Goal: Information Seeking & Learning: Learn about a topic

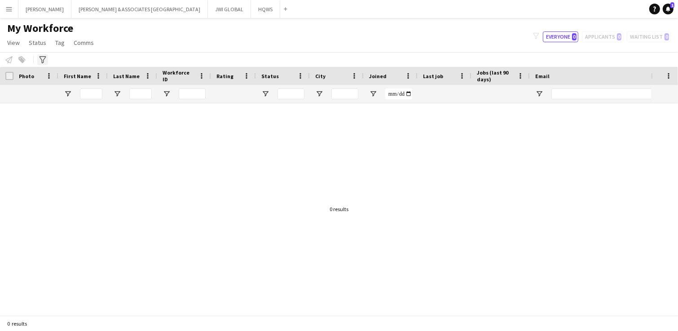
click at [48, 58] on div "Advanced filters" at bounding box center [42, 59] width 11 height 11
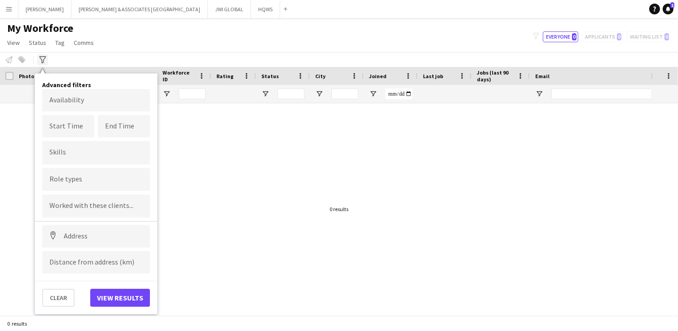
click at [44, 60] on icon "Advanced filters" at bounding box center [42, 59] width 7 height 7
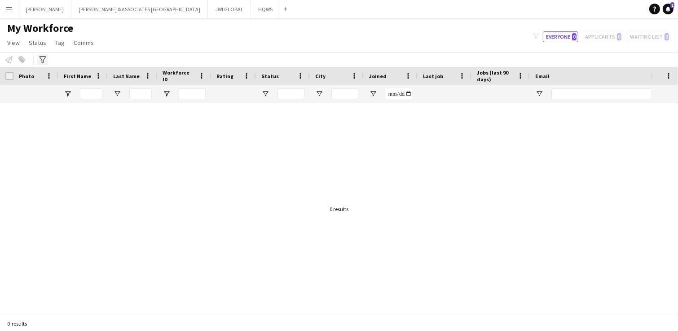
click at [44, 61] on icon "Advanced filters" at bounding box center [42, 59] width 7 height 7
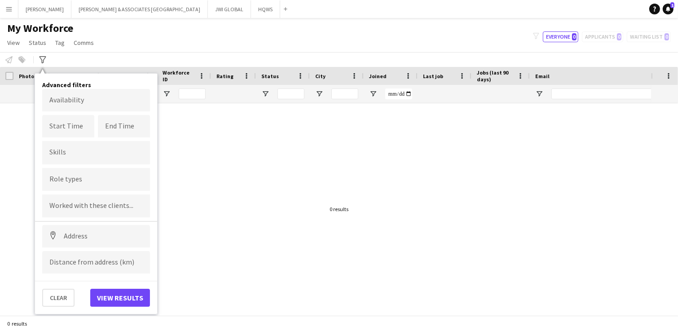
click at [81, 200] on div at bounding box center [96, 205] width 108 height 23
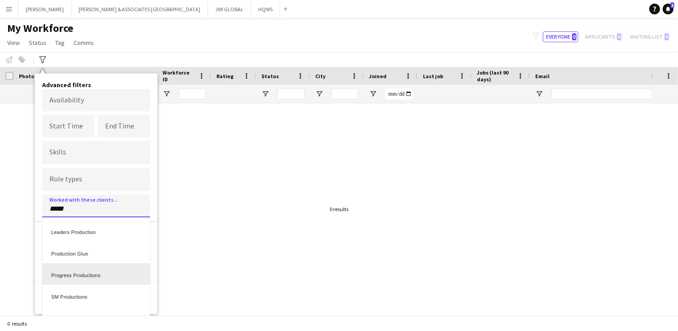
click at [85, 207] on div at bounding box center [339, 165] width 678 height 331
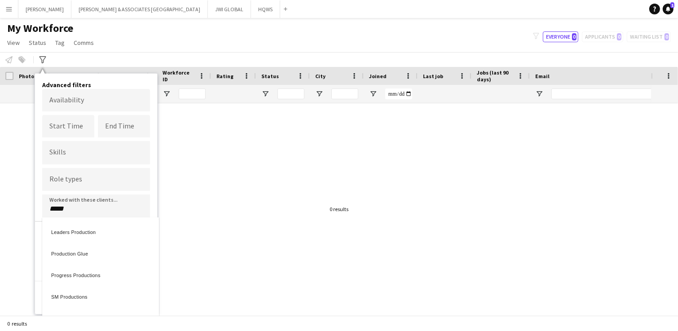
click at [85, 207] on input "*****" at bounding box center [95, 209] width 93 height 8
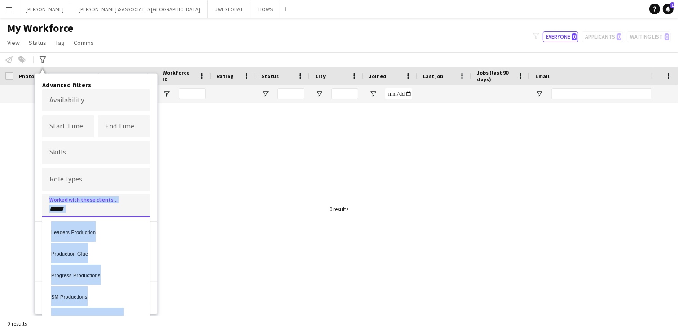
click at [85, 207] on div at bounding box center [339, 165] width 678 height 331
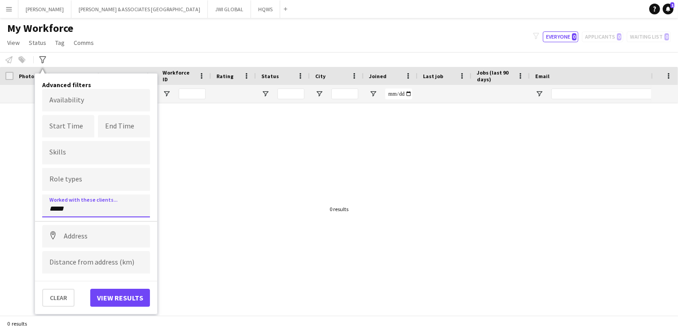
click at [69, 208] on input "*****" at bounding box center [95, 209] width 93 height 8
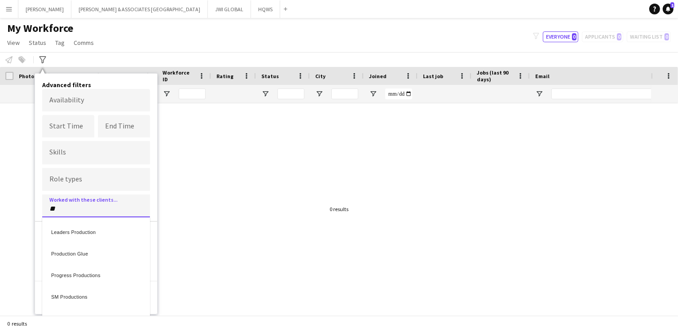
type input "*"
type input "**********"
click at [71, 165] on div at bounding box center [339, 165] width 678 height 331
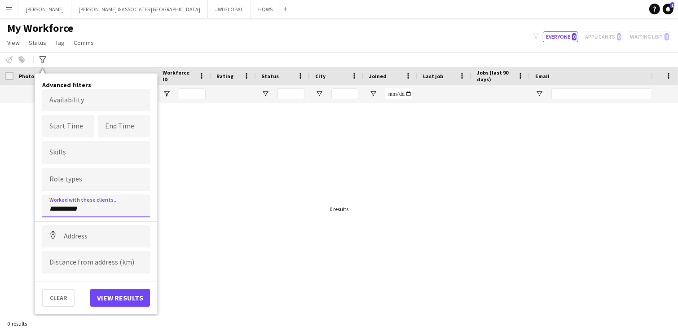
drag, startPoint x: 92, startPoint y: 209, endPoint x: 1, endPoint y: 145, distance: 111.3
click at [0, 145] on main "My Workforce View Views Default view [PERSON_NAME] New view Update view Delete …" at bounding box center [339, 168] width 678 height 301
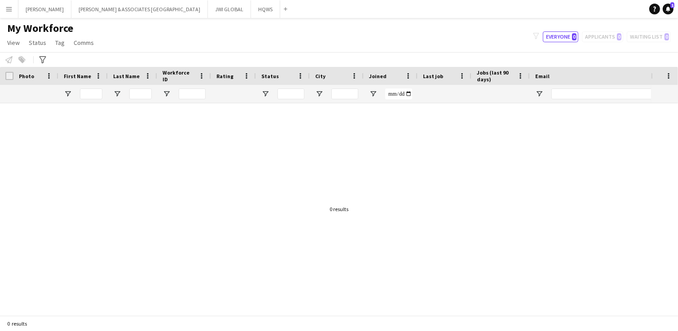
click at [42, 50] on app-page-menu "View Views Default view [PERSON_NAME] New view Update view Delete view Edit nam…" at bounding box center [51, 43] width 103 height 17
click at [42, 51] on app-page-menu "View Views Default view [PERSON_NAME] New view Update view Delete view Edit nam…" at bounding box center [51, 43] width 103 height 17
click at [43, 60] on icon "Advanced filters" at bounding box center [42, 59] width 7 height 7
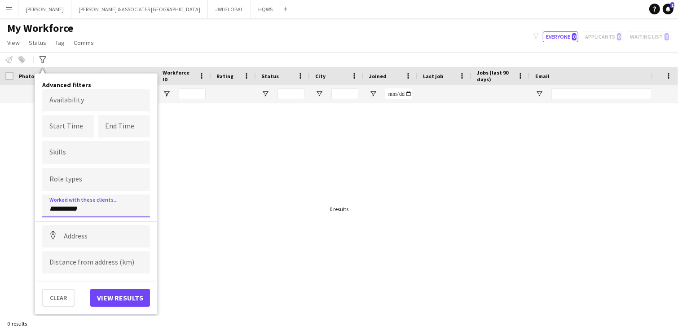
click at [88, 211] on div "**********" at bounding box center [96, 205] width 108 height 23
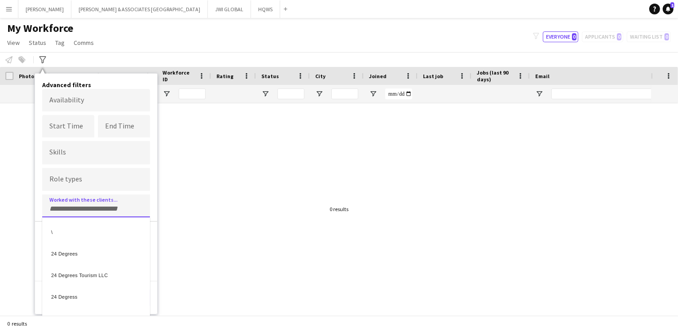
click at [78, 182] on div at bounding box center [339, 165] width 678 height 331
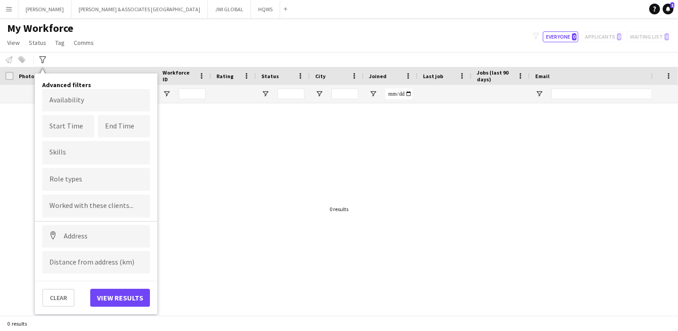
click at [82, 172] on div at bounding box center [96, 179] width 108 height 23
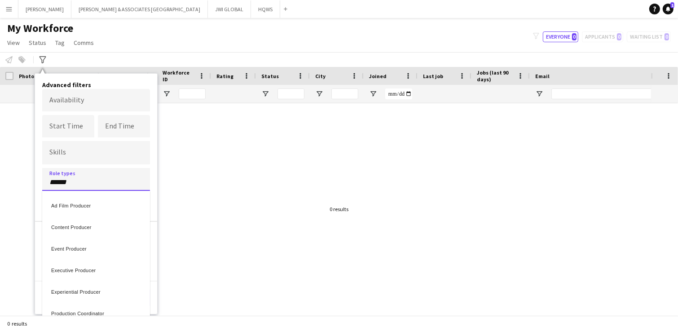
type input "******"
click at [105, 264] on div "Production Director" at bounding box center [96, 271] width 108 height 22
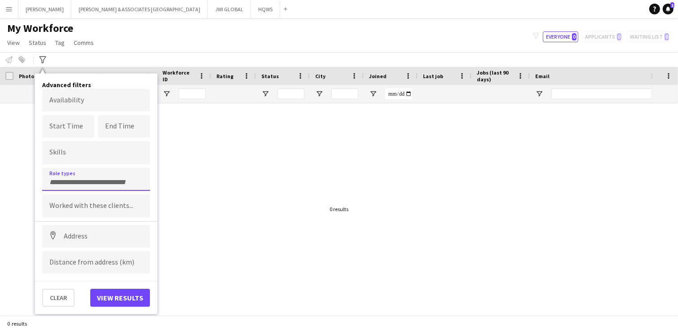
scroll to position [0, 0]
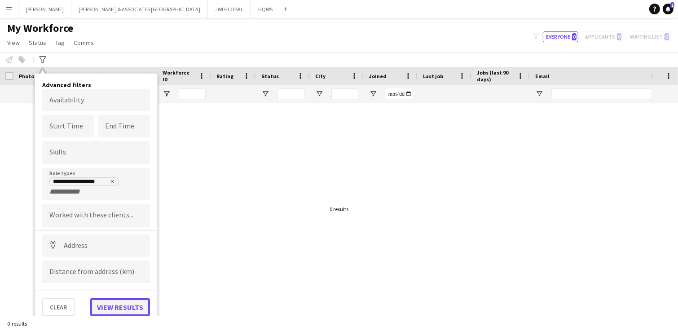
click at [113, 264] on button "View results" at bounding box center [120, 307] width 60 height 18
type input "**********"
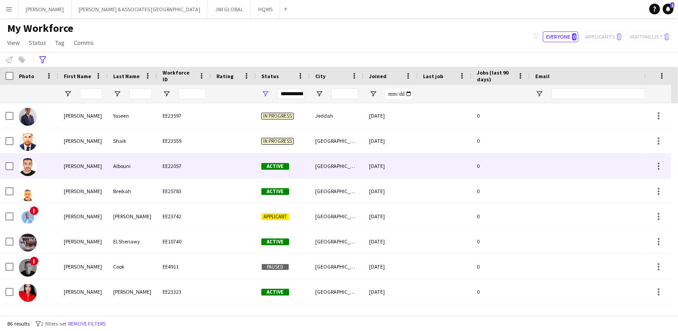
click at [83, 163] on div "[PERSON_NAME]" at bounding box center [82, 166] width 49 height 25
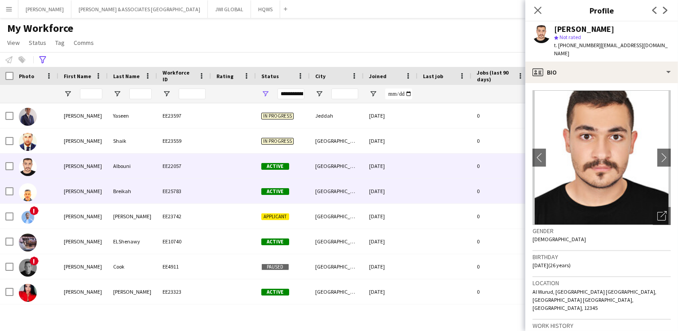
click at [61, 196] on div "[PERSON_NAME]" at bounding box center [82, 191] width 49 height 25
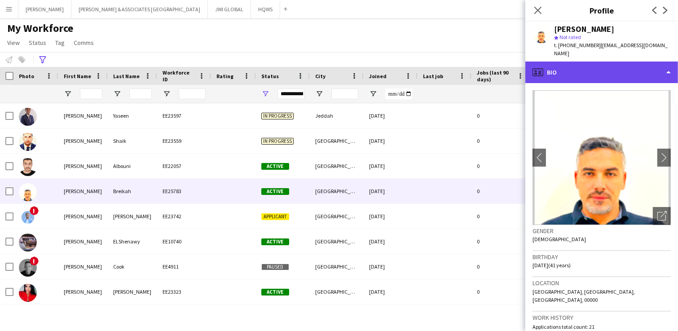
click at [542, 62] on div "profile Bio" at bounding box center [601, 73] width 153 height 22
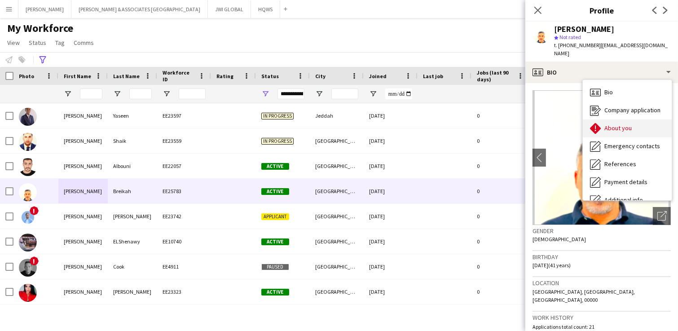
click at [542, 126] on div "About you About you" at bounding box center [627, 128] width 89 height 18
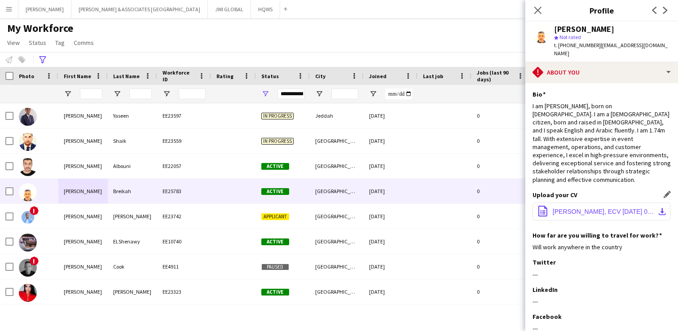
click at [542, 208] on span "[PERSON_NAME], ECV [DATE] 00_27_04.pdf" at bounding box center [603, 211] width 101 height 7
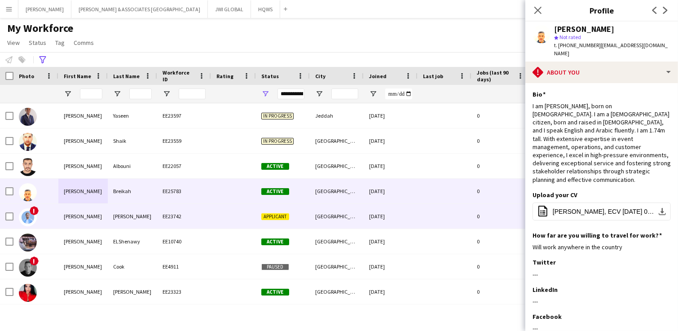
click at [123, 224] on div "[PERSON_NAME]" at bounding box center [132, 216] width 49 height 25
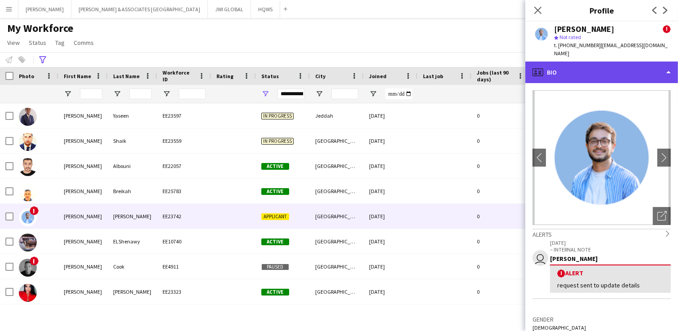
click at [542, 67] on div "profile Bio" at bounding box center [601, 73] width 153 height 22
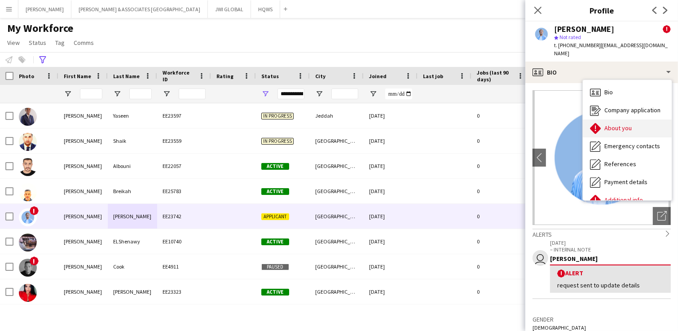
click at [542, 124] on span "About you" at bounding box center [617, 128] width 27 height 8
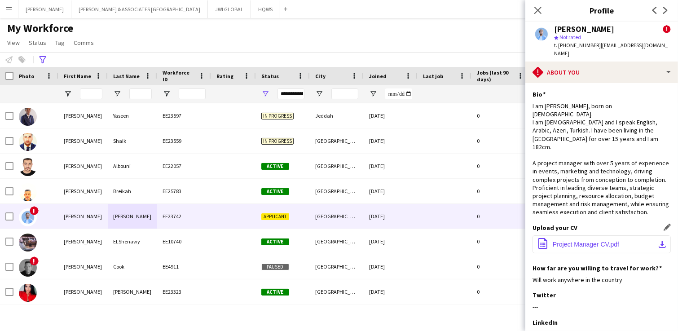
click at [542, 241] on span "Project Manager CV.pdf" at bounding box center [586, 244] width 66 height 7
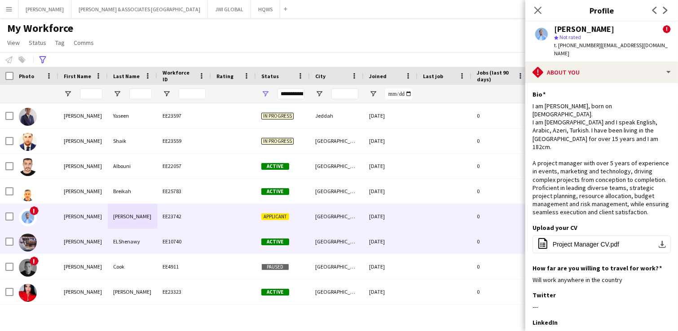
click at [67, 246] on div "[PERSON_NAME]" at bounding box center [82, 241] width 49 height 25
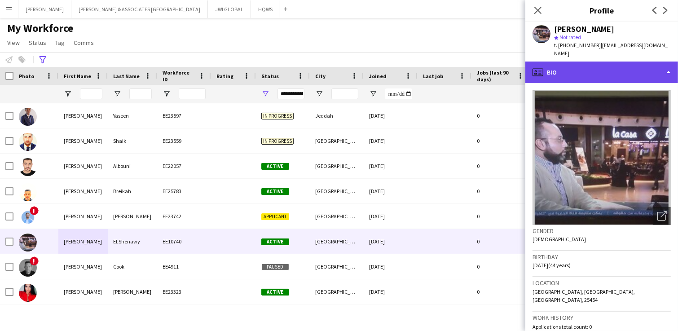
click at [542, 67] on div "profile Bio" at bounding box center [601, 73] width 153 height 22
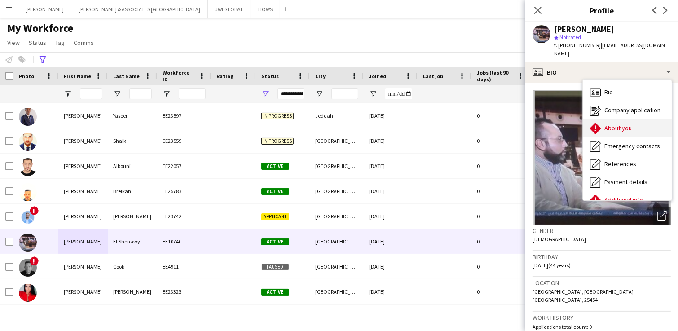
click at [542, 124] on span "About you" at bounding box center [617, 128] width 27 height 8
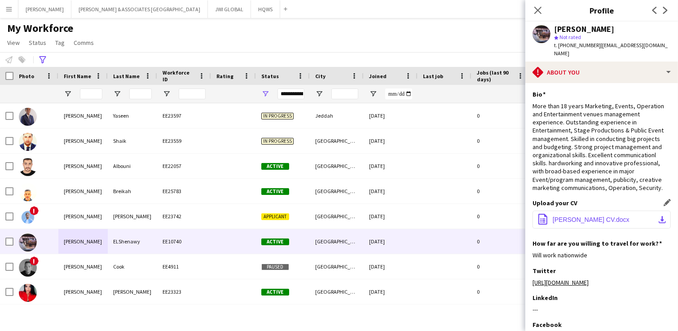
click at [542, 216] on span "[PERSON_NAME] CV.docx" at bounding box center [591, 219] width 77 height 7
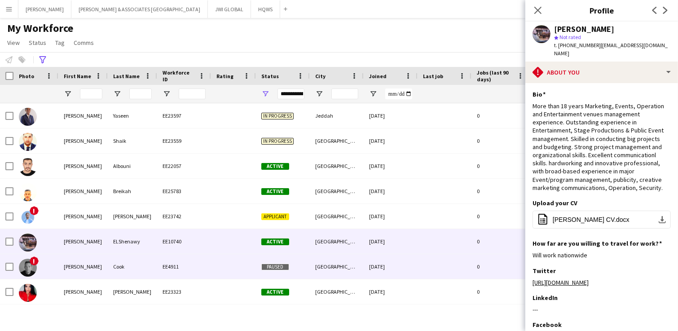
click at [193, 264] on div "EE4911" at bounding box center [184, 266] width 54 height 25
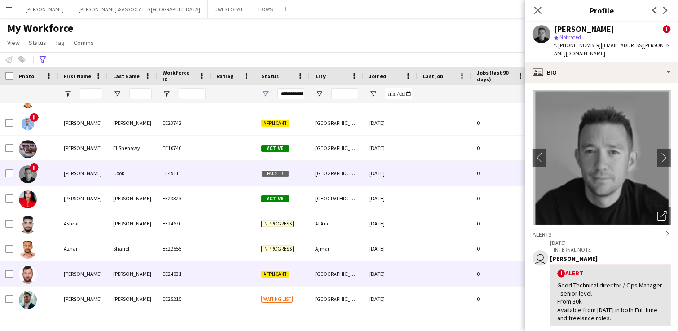
scroll to position [93, 0]
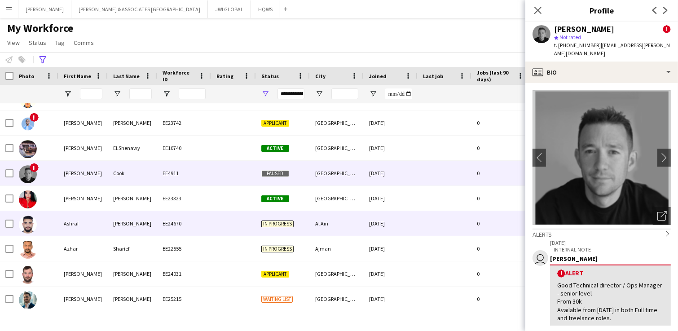
click at [221, 222] on div at bounding box center [233, 223] width 45 height 25
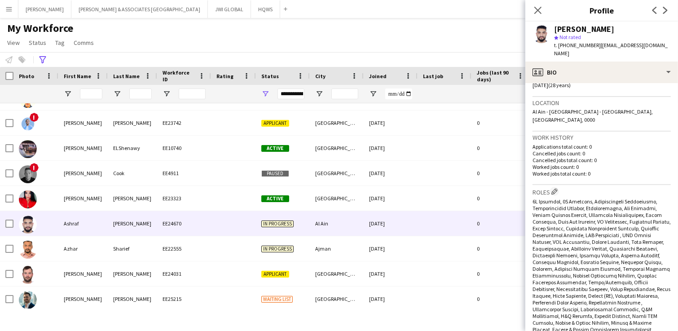
scroll to position [187, 0]
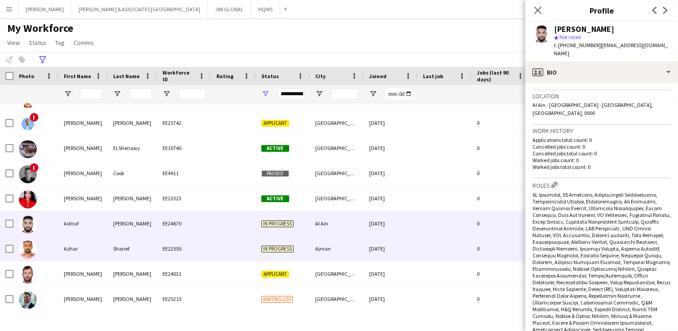
click at [216, 248] on div at bounding box center [233, 248] width 45 height 25
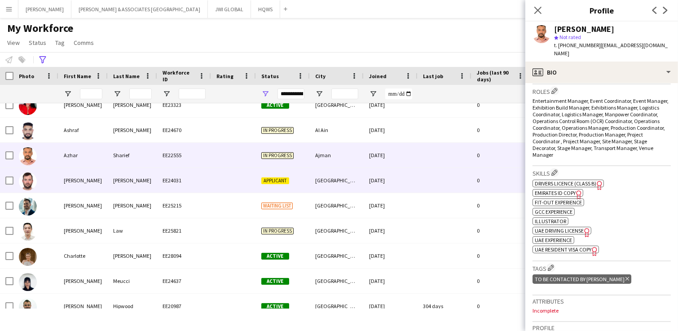
click at [238, 177] on div at bounding box center [233, 180] width 45 height 25
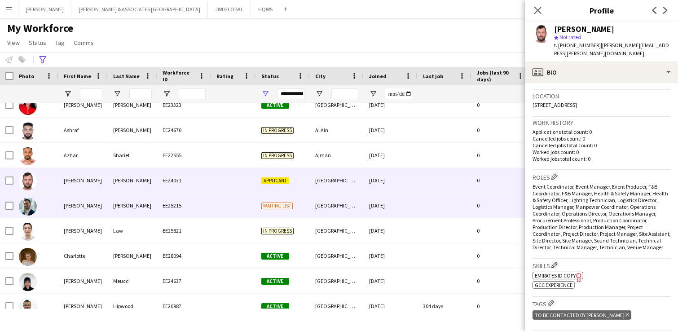
click at [153, 212] on div "[PERSON_NAME]" at bounding box center [132, 205] width 49 height 25
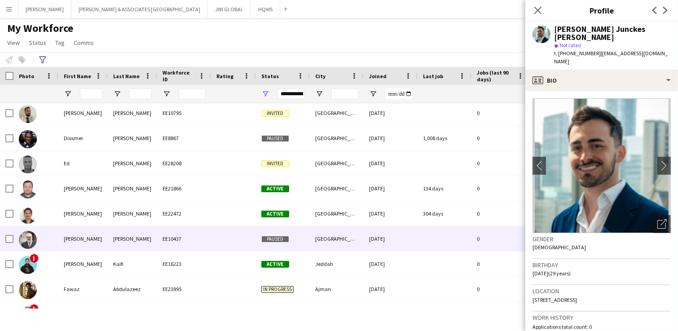
scroll to position [561, 0]
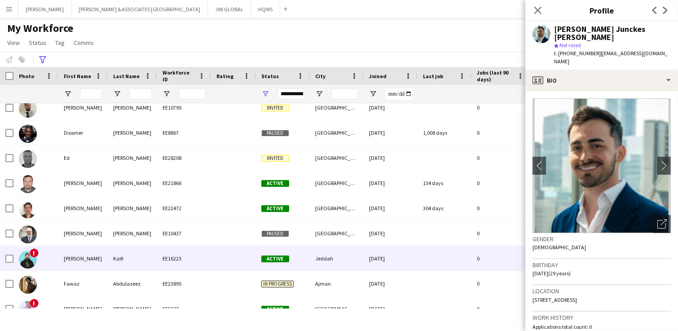
click at [220, 255] on div at bounding box center [233, 258] width 45 height 25
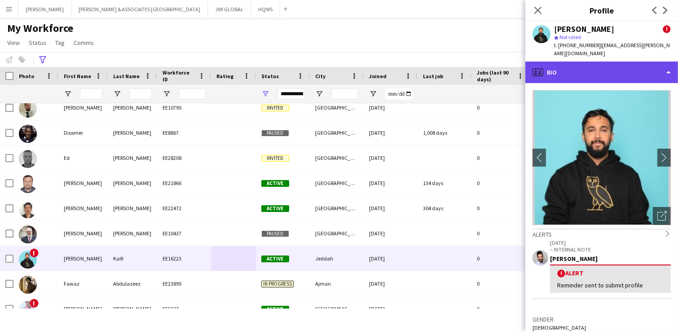
click at [542, 63] on div "profile Bio" at bounding box center [601, 73] width 153 height 22
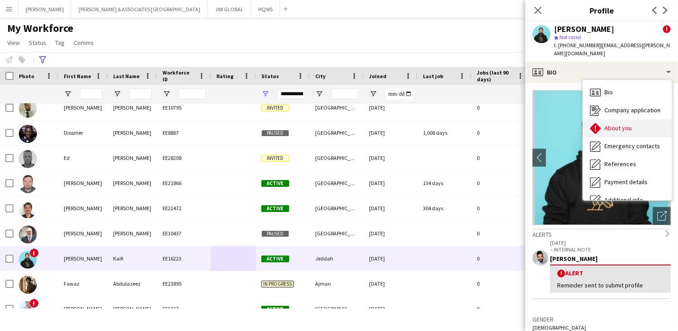
click at [542, 124] on span "About you" at bounding box center [617, 128] width 27 height 8
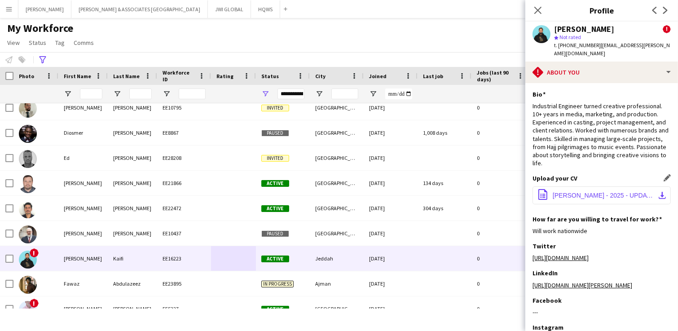
click at [542, 186] on button "office-file-sheet [PERSON_NAME] KAIFI - 2025 - UPDATED CV-combined.pdf download…" at bounding box center [602, 195] width 138 height 18
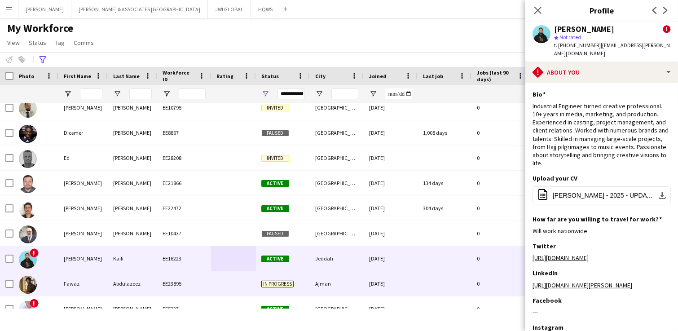
click at [64, 264] on div "Fawaz" at bounding box center [82, 283] width 49 height 25
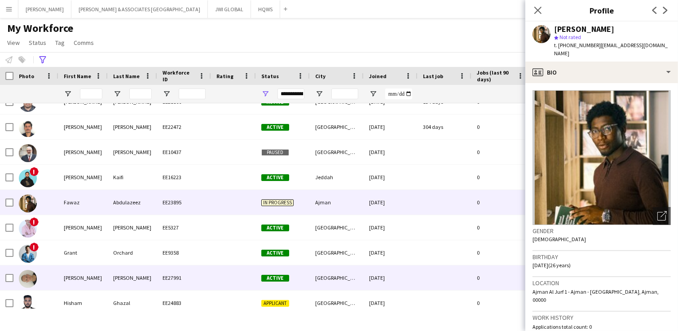
scroll to position [655, 0]
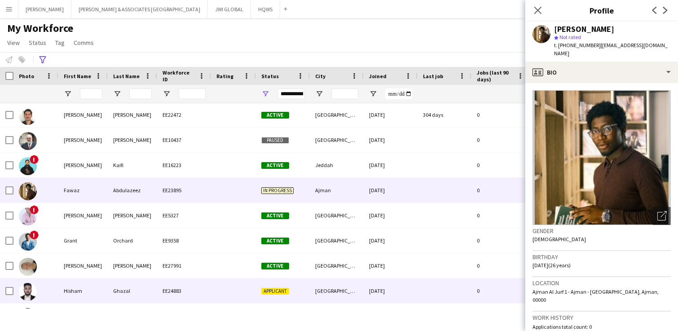
click at [170, 264] on div "EE24883" at bounding box center [184, 290] width 54 height 25
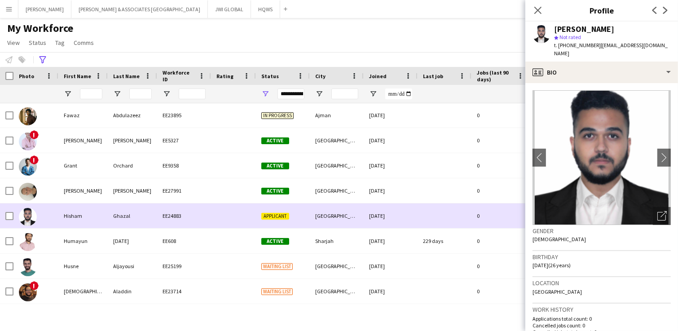
scroll to position [748, 0]
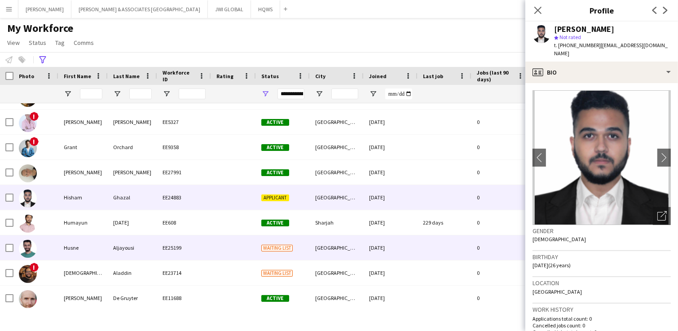
click at [138, 248] on div "Aljayousi" at bounding box center [132, 247] width 49 height 25
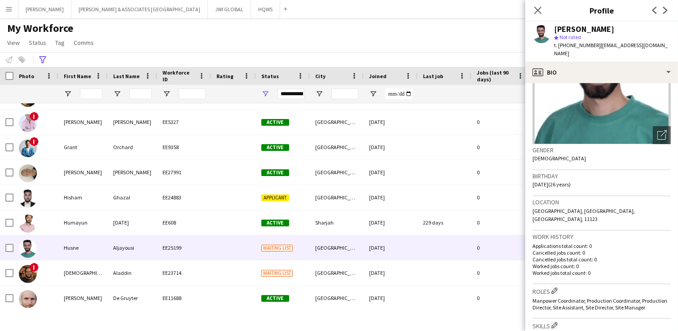
scroll to position [93, 0]
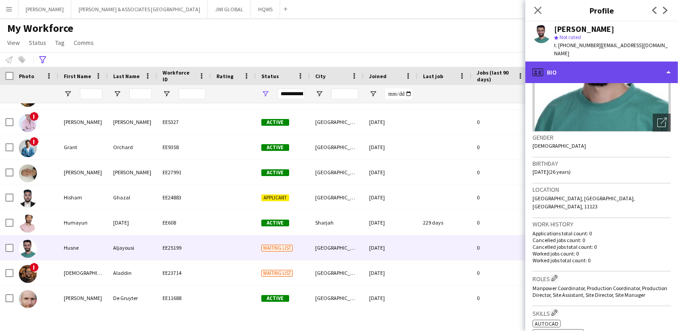
click at [542, 66] on div "profile Bio" at bounding box center [601, 73] width 153 height 22
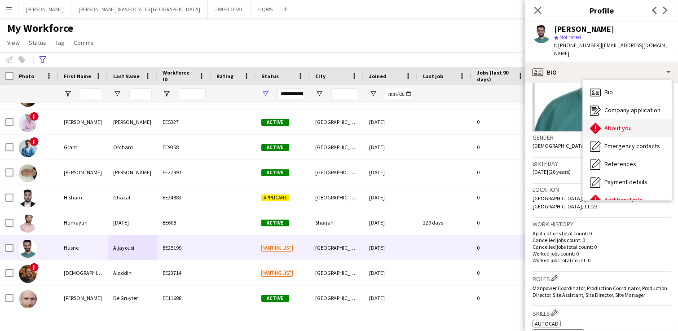
click at [542, 128] on div "About you About you" at bounding box center [627, 128] width 89 height 18
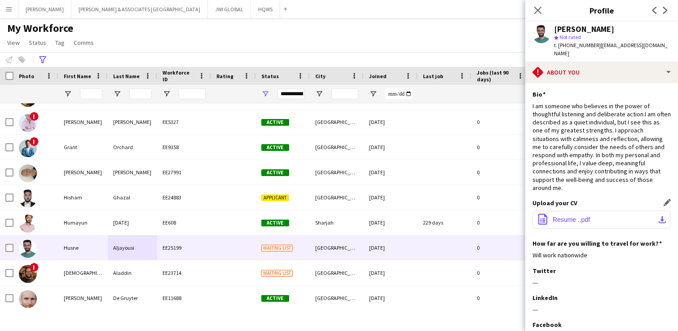
click at [542, 211] on button "office-file-sheet Resume ..pdf download-bottom" at bounding box center [602, 220] width 138 height 18
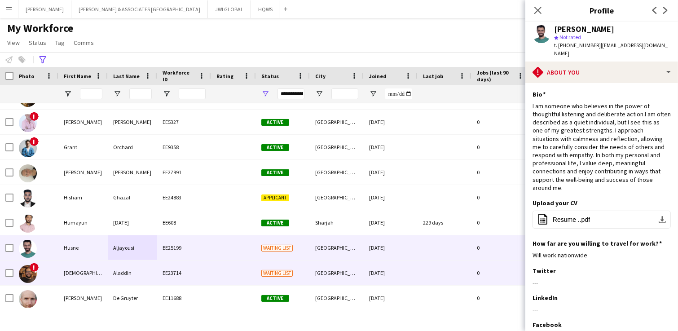
click at [169, 264] on div "EE23714" at bounding box center [184, 272] width 54 height 25
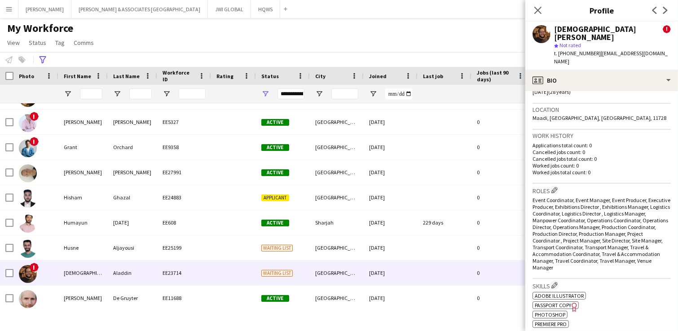
scroll to position [281, 0]
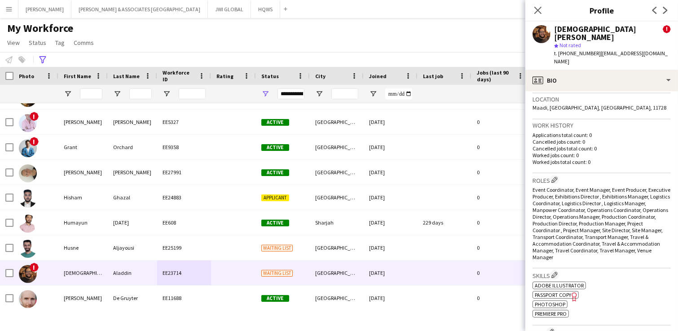
click at [542, 93] on div "Location [GEOGRAPHIC_DATA], [GEOGRAPHIC_DATA], [GEOGRAPHIC_DATA], 11728" at bounding box center [602, 106] width 138 height 26
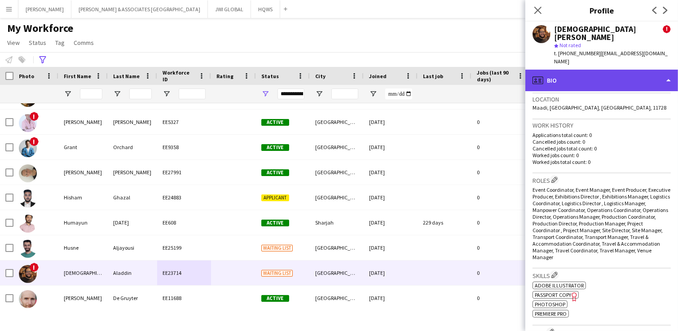
click at [542, 72] on div "profile Bio" at bounding box center [601, 81] width 153 height 22
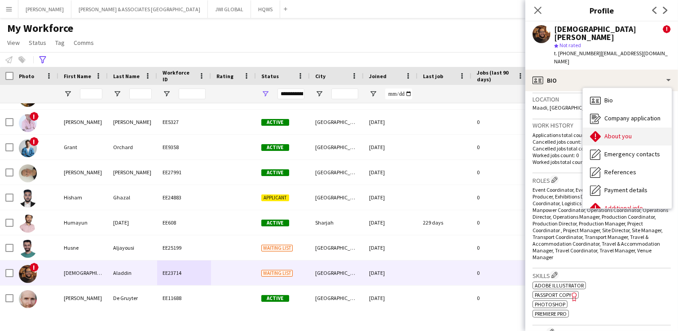
click at [542, 128] on div "About you About you" at bounding box center [627, 137] width 89 height 18
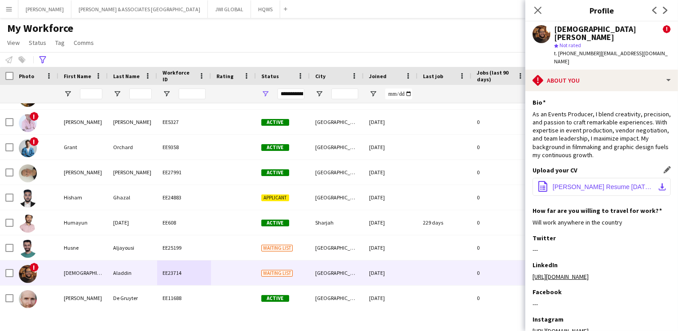
click at [542, 183] on span "[PERSON_NAME] Resume [DATE].pdf" at bounding box center [603, 186] width 101 height 7
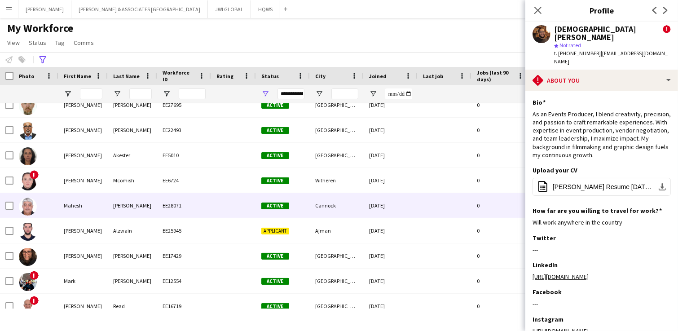
scroll to position [1029, 0]
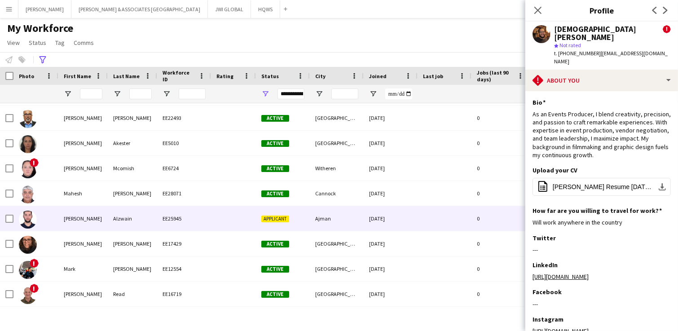
click at [218, 223] on div at bounding box center [233, 218] width 45 height 25
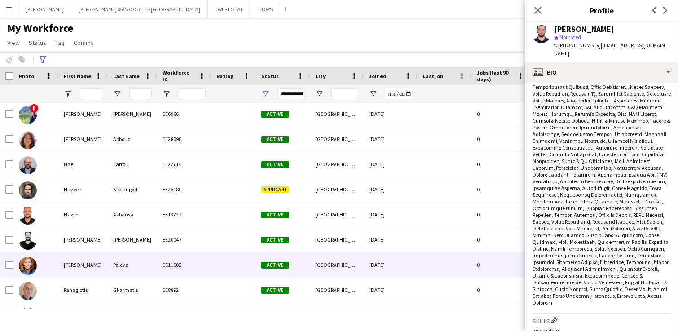
scroll to position [1310, 0]
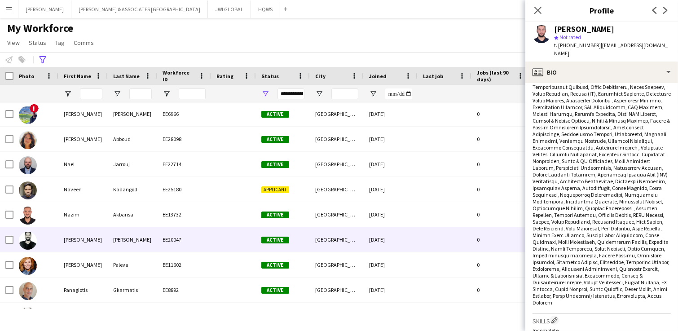
click at [292, 221] on div "Active" at bounding box center [283, 214] width 54 height 25
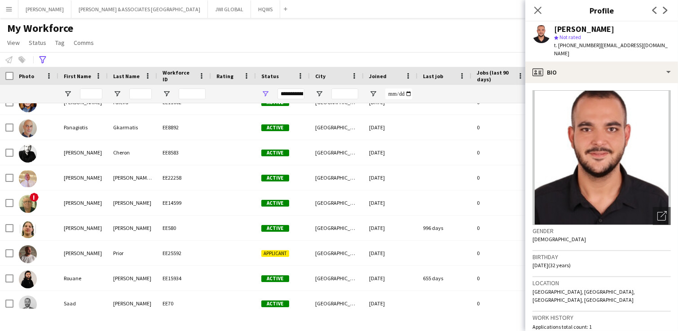
scroll to position [0, 0]
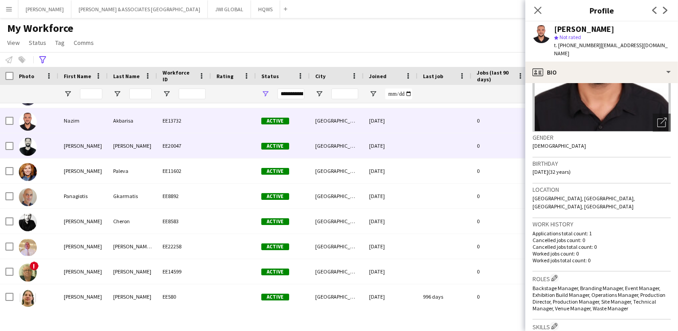
click at [201, 145] on div "EE20047" at bounding box center [184, 145] width 54 height 25
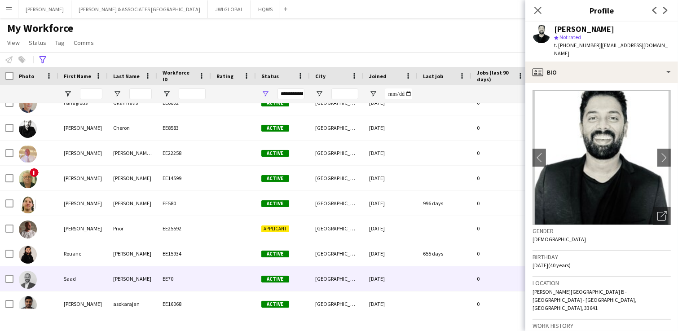
click at [200, 264] on div "EE70" at bounding box center [184, 278] width 54 height 25
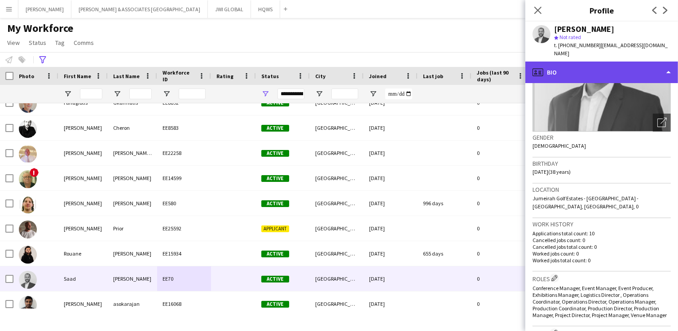
click at [542, 71] on div "profile Bio" at bounding box center [601, 73] width 153 height 22
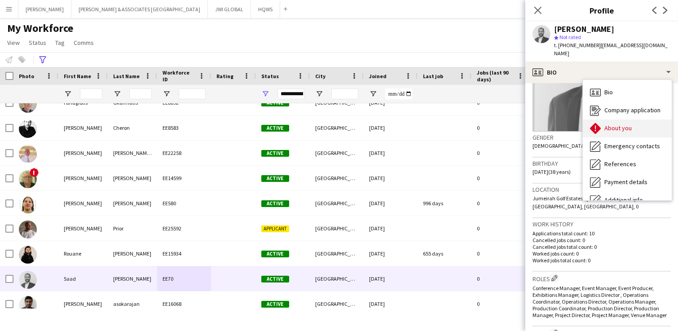
click at [542, 119] on div "About you About you" at bounding box center [627, 128] width 89 height 18
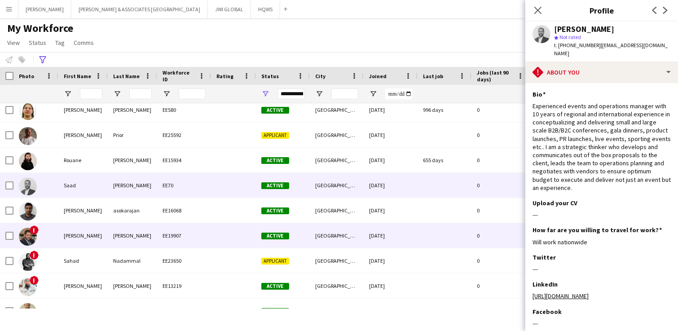
click at [161, 228] on div "EE19907" at bounding box center [184, 235] width 54 height 25
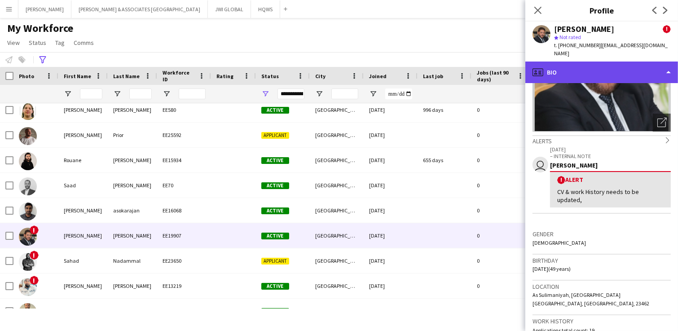
click at [542, 62] on div "profile Bio" at bounding box center [601, 73] width 153 height 22
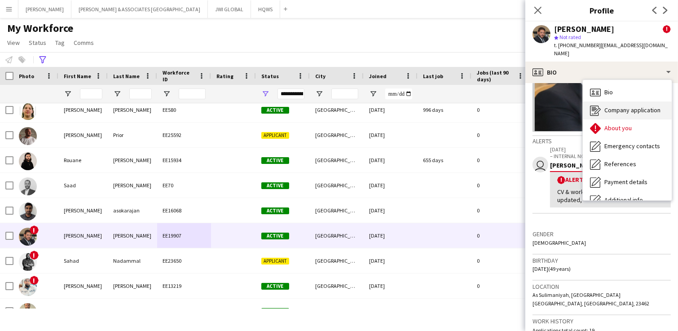
click at [542, 106] on div "Company application Company application" at bounding box center [627, 110] width 89 height 18
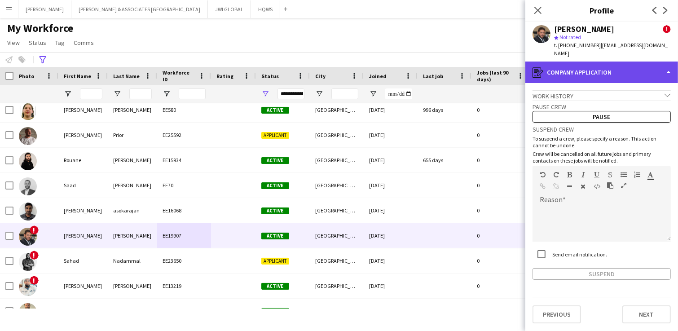
click at [542, 70] on div "register Company application" at bounding box center [601, 73] width 153 height 22
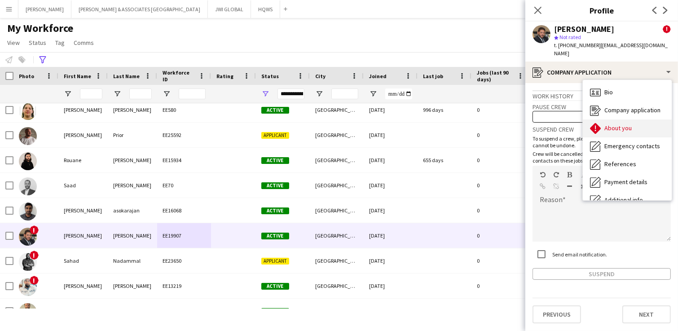
click at [542, 124] on span "About you" at bounding box center [617, 128] width 27 height 8
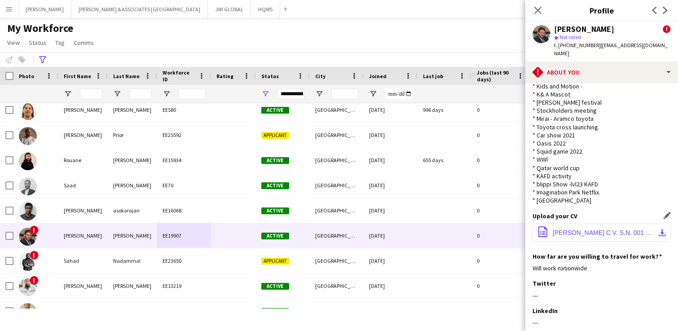
click at [542, 228] on button "office-file-sheet [PERSON_NAME] C.V. S.N. 001 2.pdf download-bottom" at bounding box center [602, 233] width 138 height 18
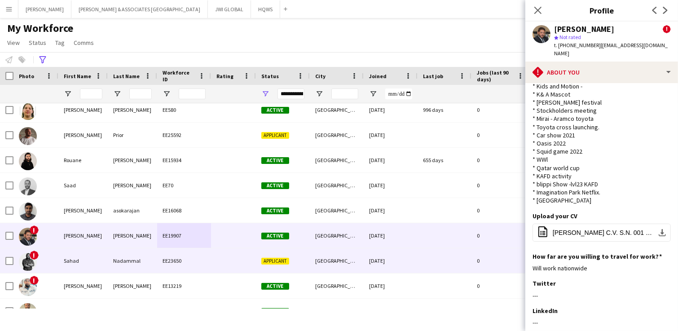
click at [101, 264] on div "Sahad" at bounding box center [82, 260] width 49 height 25
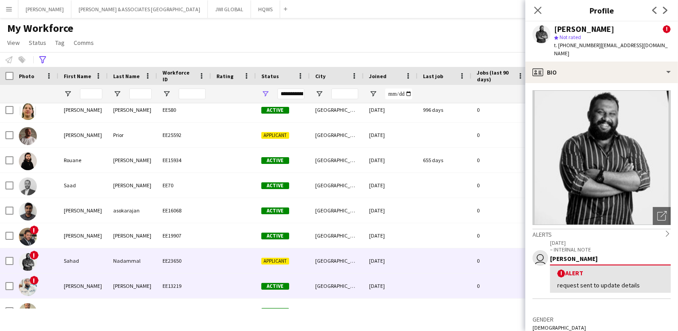
click at [90, 264] on div "[PERSON_NAME]" at bounding box center [82, 286] width 49 height 25
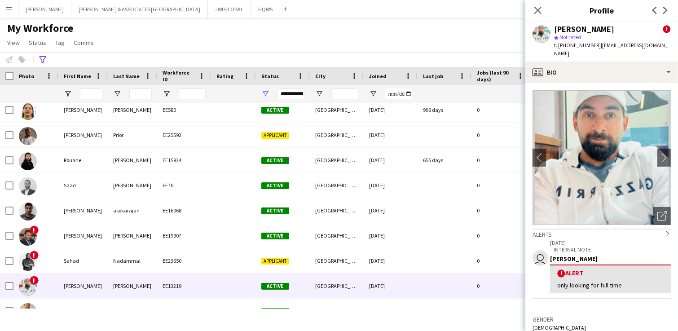
scroll to position [1684, 0]
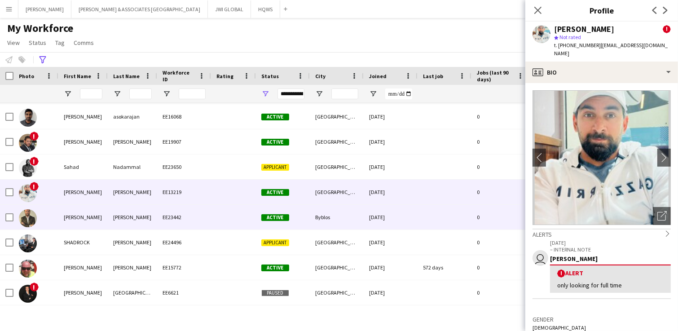
click at [133, 210] on div "[PERSON_NAME]" at bounding box center [132, 217] width 49 height 25
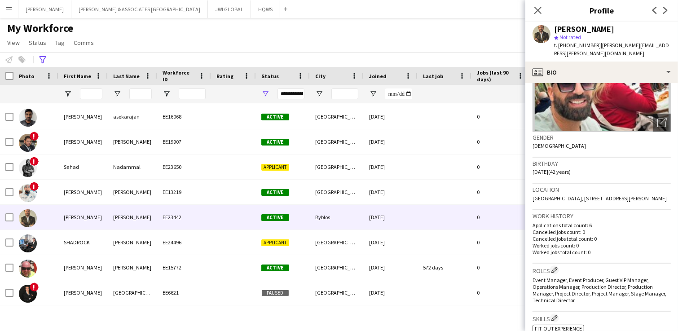
scroll to position [187, 0]
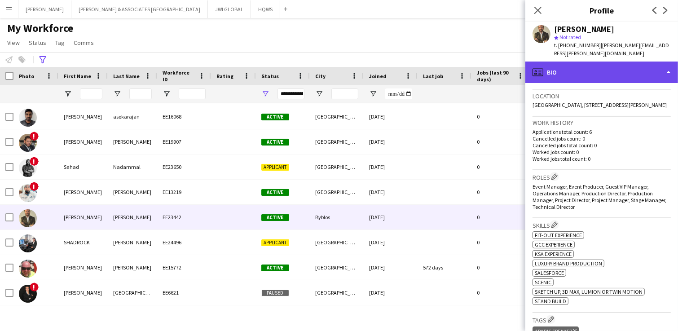
click at [542, 64] on div "profile Bio" at bounding box center [601, 73] width 153 height 22
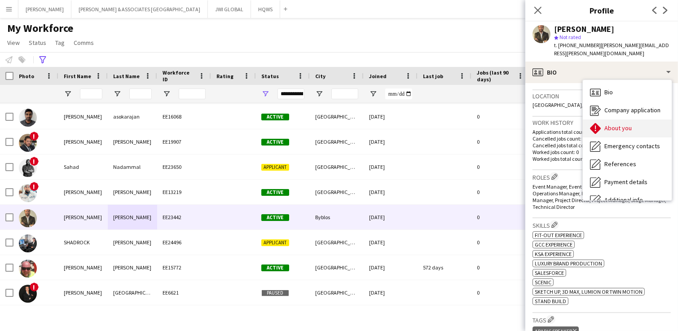
click at [542, 119] on div "About you About you" at bounding box center [627, 128] width 89 height 18
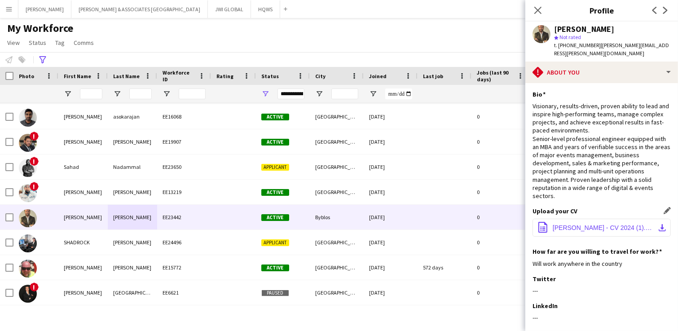
click at [542, 224] on span "[PERSON_NAME] - CV 2024 (1).pdf" at bounding box center [603, 227] width 101 height 7
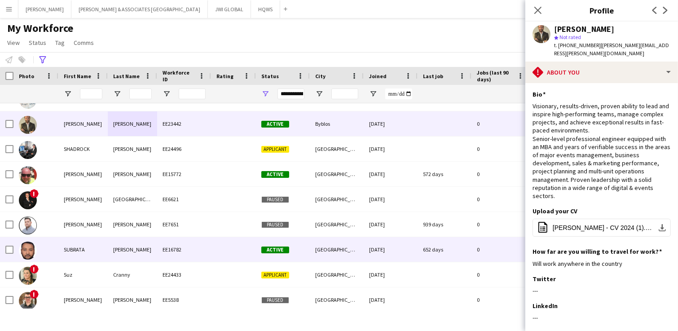
scroll to position [1871, 0]
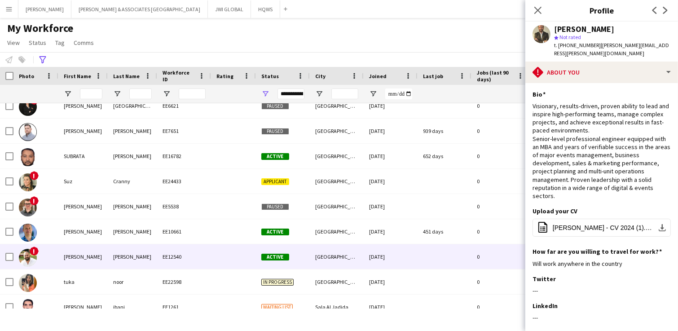
click at [184, 261] on div "EE12540" at bounding box center [184, 256] width 54 height 25
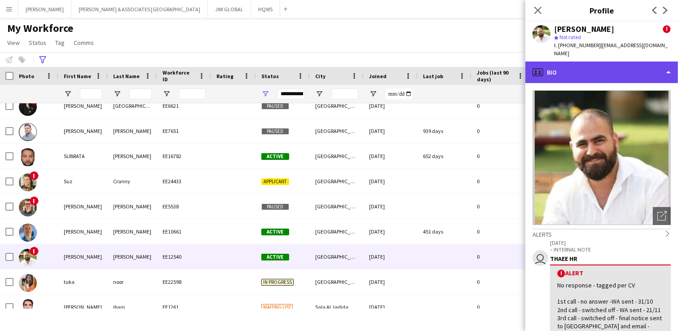
click at [542, 62] on div "profile Bio" at bounding box center [601, 73] width 153 height 22
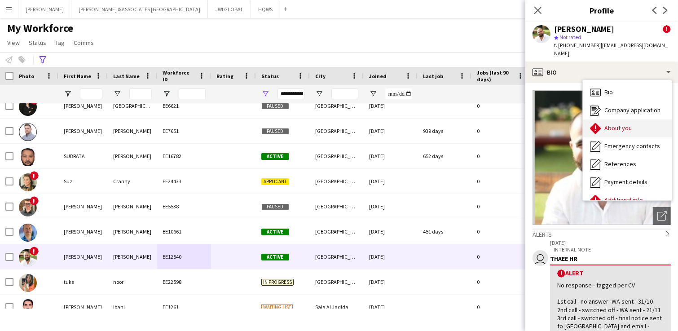
click at [542, 119] on div "About you About you" at bounding box center [627, 128] width 89 height 18
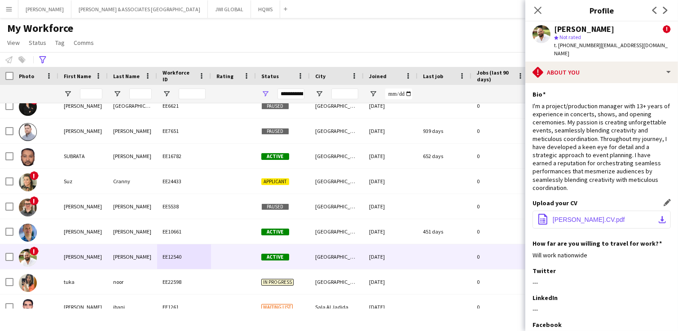
click at [542, 216] on span "[PERSON_NAME].CV.pdf" at bounding box center [589, 219] width 72 height 7
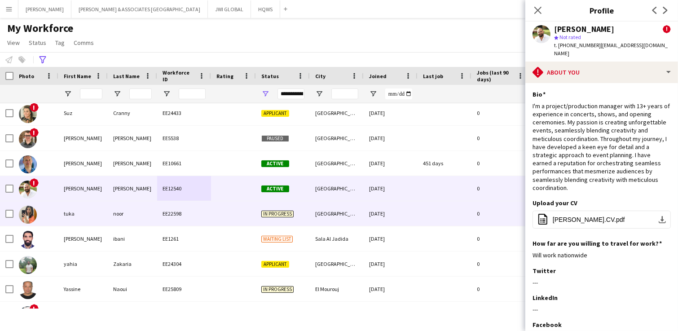
scroll to position [1958, 0]
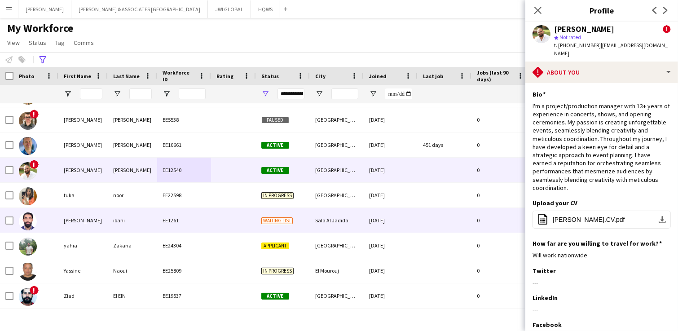
click at [132, 225] on div "ibani" at bounding box center [132, 220] width 49 height 25
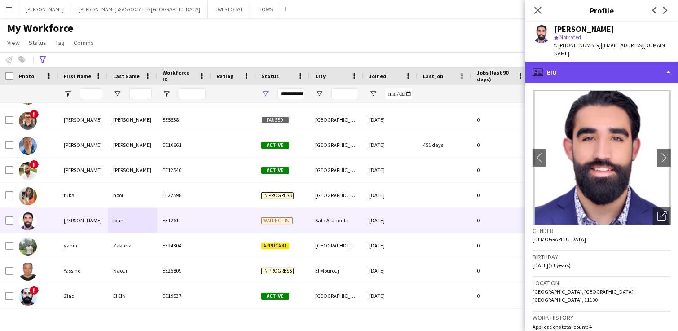
click at [542, 70] on div "profile Bio" at bounding box center [601, 73] width 153 height 22
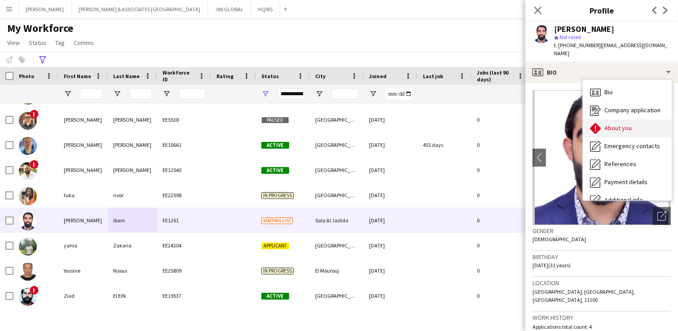
click at [542, 119] on div "About you About you" at bounding box center [627, 128] width 89 height 18
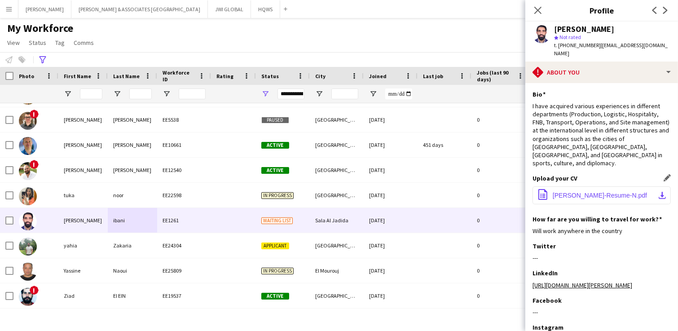
click at [542, 186] on button "office-file-sheet [PERSON_NAME]-Resume-N.pdf download-bottom" at bounding box center [602, 195] width 138 height 18
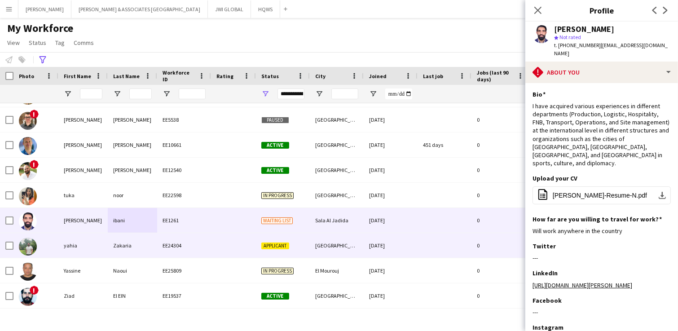
click at [173, 243] on div "EE24304" at bounding box center [184, 245] width 54 height 25
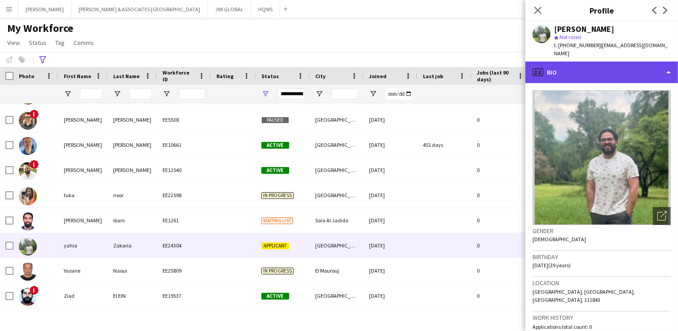
click at [542, 70] on div "profile Bio" at bounding box center [601, 73] width 153 height 22
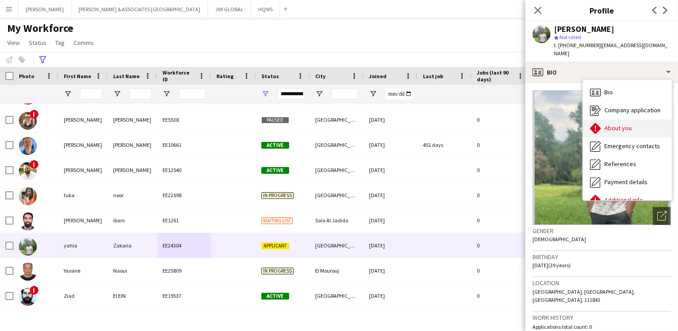
click at [542, 124] on span "About you" at bounding box center [617, 128] width 27 height 8
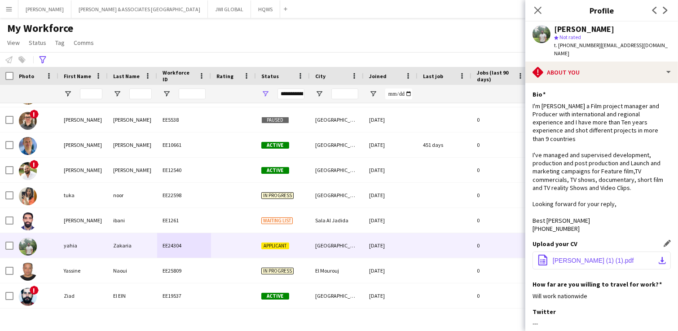
click at [542, 263] on span "[PERSON_NAME] (1) (1).pdf" at bounding box center [593, 260] width 81 height 7
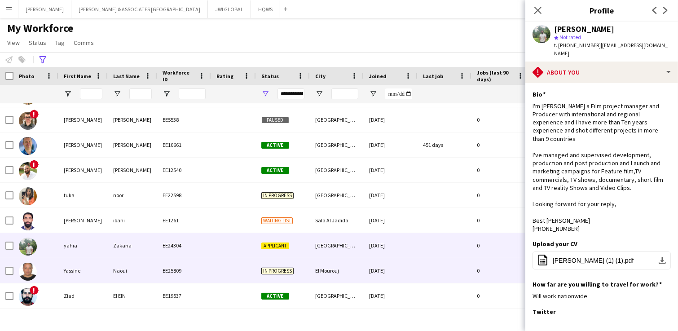
click at [159, 264] on div "EE25809" at bounding box center [184, 270] width 54 height 25
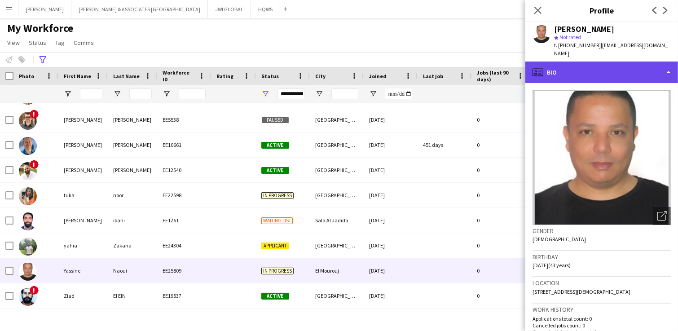
click at [542, 62] on div "profile Bio" at bounding box center [601, 73] width 153 height 22
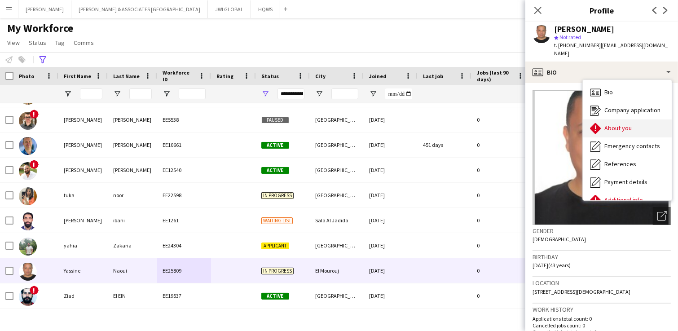
click at [542, 124] on span "About you" at bounding box center [617, 128] width 27 height 8
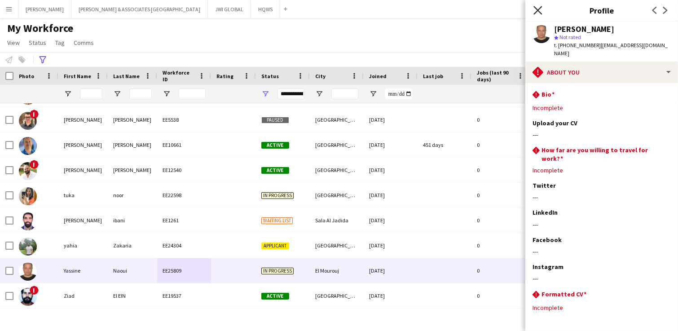
click at [540, 8] on icon at bounding box center [538, 10] width 9 height 9
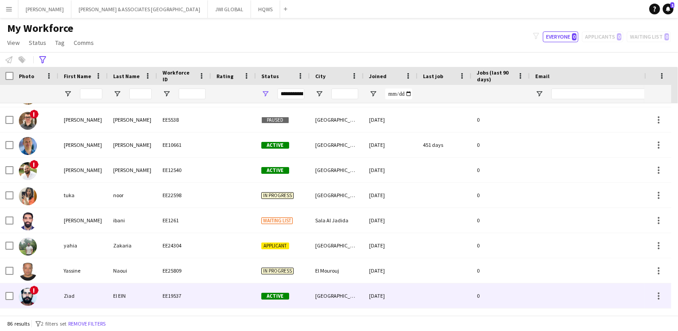
click at [196, 264] on div "EE19537" at bounding box center [184, 295] width 54 height 25
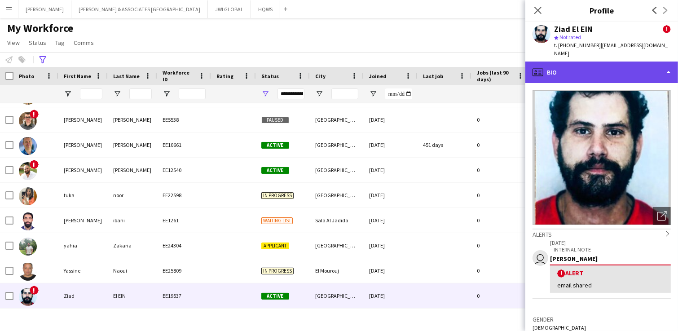
click at [542, 62] on div "profile Bio" at bounding box center [601, 73] width 153 height 22
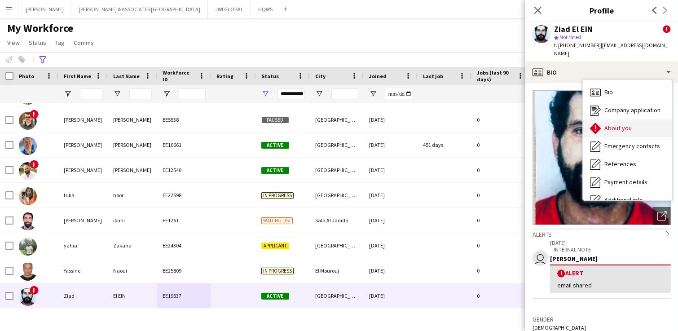
click at [542, 124] on span "About you" at bounding box center [617, 128] width 27 height 8
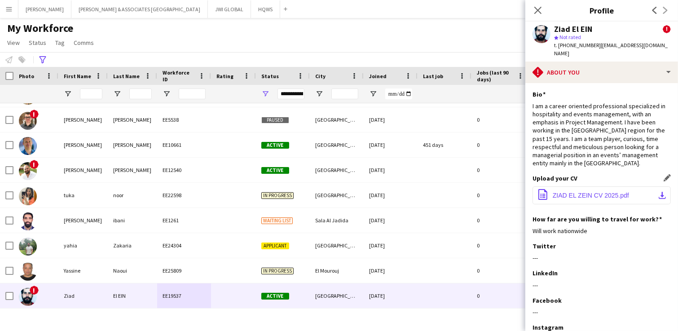
click at [542, 192] on span "ZIAD EL ZEIN CV 2025.pdf" at bounding box center [591, 195] width 76 height 7
click at [41, 59] on icon at bounding box center [42, 59] width 7 height 7
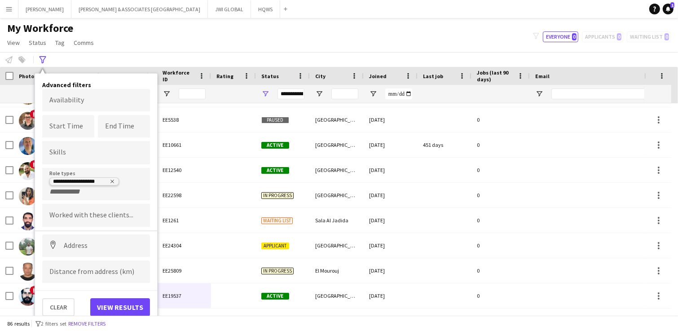
click at [114, 179] on icon "Remove tag" at bounding box center [112, 181] width 5 height 5
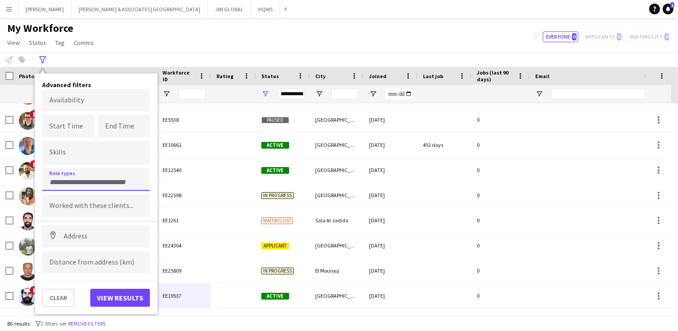
click at [114, 180] on input "Type to search role types..." at bounding box center [95, 182] width 93 height 8
type input "********"
click at [81, 202] on div "Branding Manager" at bounding box center [96, 205] width 108 height 22
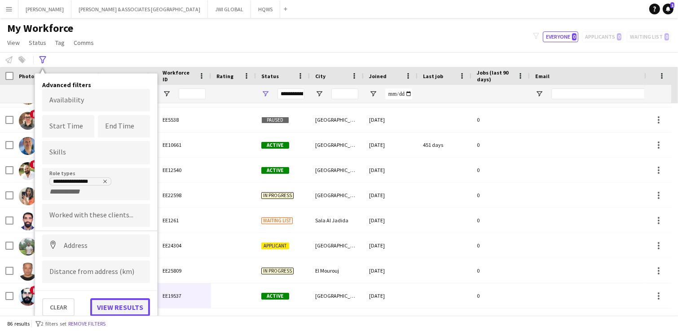
click at [119, 264] on button "View results" at bounding box center [120, 307] width 60 height 18
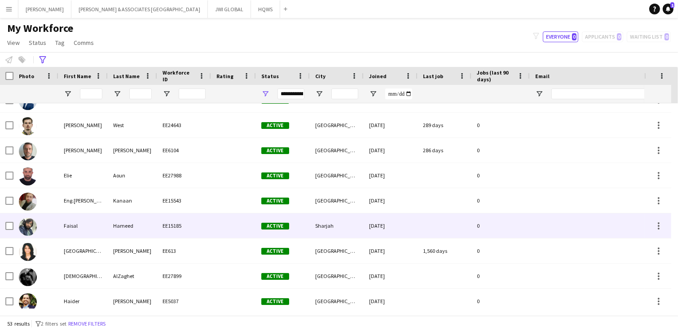
scroll to position [0, 0]
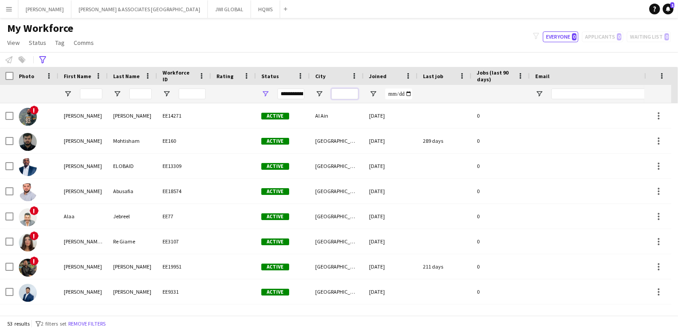
click at [346, 88] on input "City Filter Input" at bounding box center [344, 93] width 27 height 11
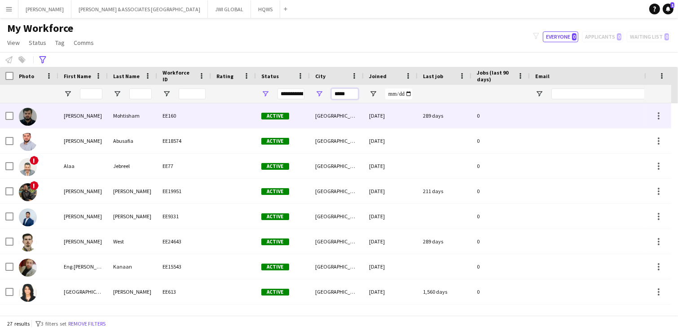
type input "*****"
click at [186, 108] on div "EE160" at bounding box center [184, 115] width 54 height 25
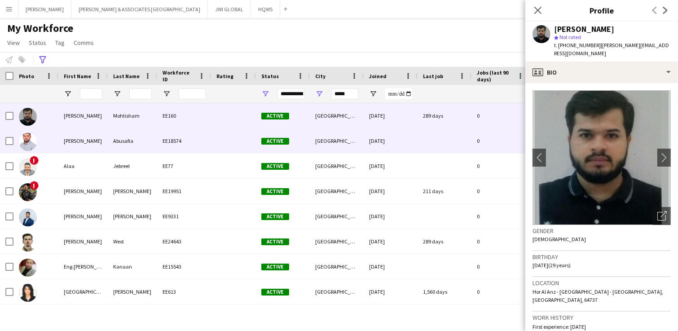
click at [141, 136] on div "Abusafia" at bounding box center [132, 140] width 49 height 25
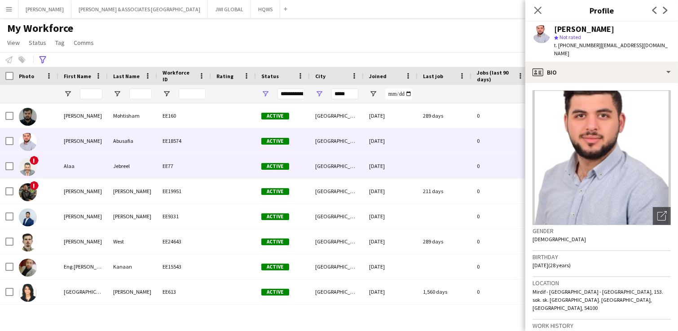
click at [160, 163] on div "EE77" at bounding box center [184, 166] width 54 height 25
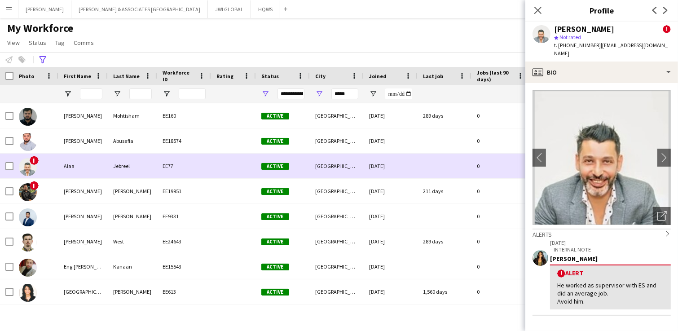
click at [134, 154] on div "Jebreel" at bounding box center [132, 166] width 49 height 25
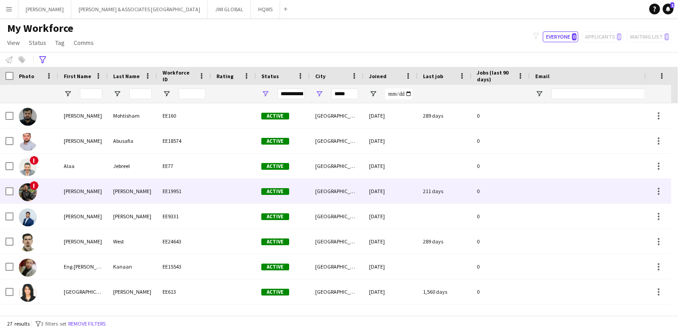
click at [135, 193] on div "[PERSON_NAME]" at bounding box center [132, 191] width 49 height 25
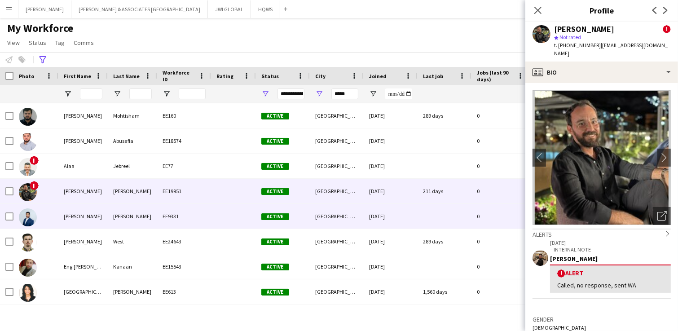
click at [162, 220] on div "EE9331" at bounding box center [184, 216] width 54 height 25
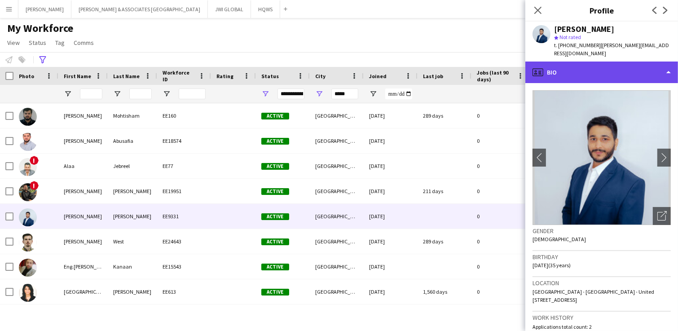
click at [542, 62] on div "profile Bio" at bounding box center [601, 73] width 153 height 22
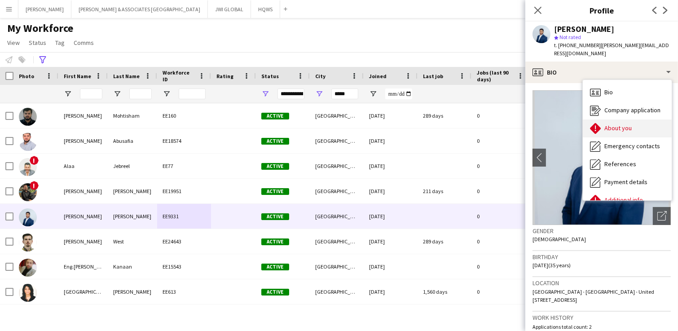
click at [542, 123] on icon "About you" at bounding box center [595, 128] width 11 height 11
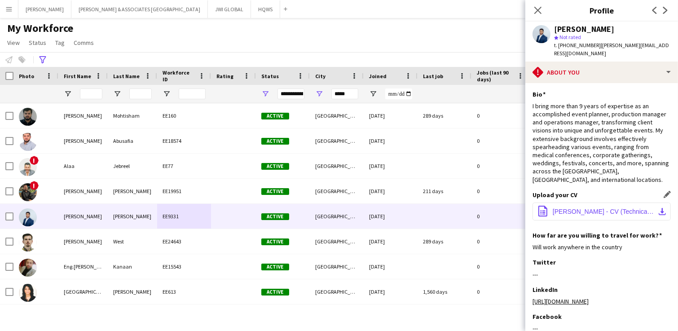
click at [542, 208] on span "[PERSON_NAME] - CV (Technical Production Manager).pdf" at bounding box center [603, 211] width 101 height 7
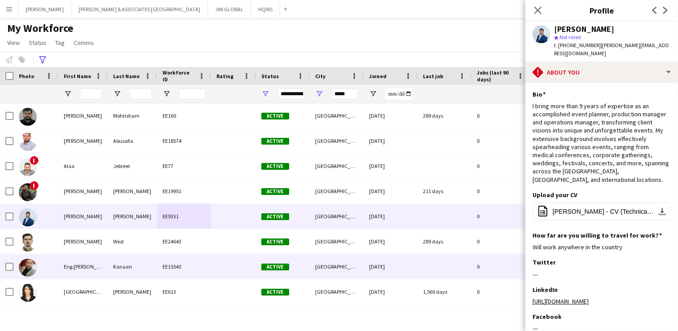
click at [175, 264] on div "EE15543" at bounding box center [184, 266] width 54 height 25
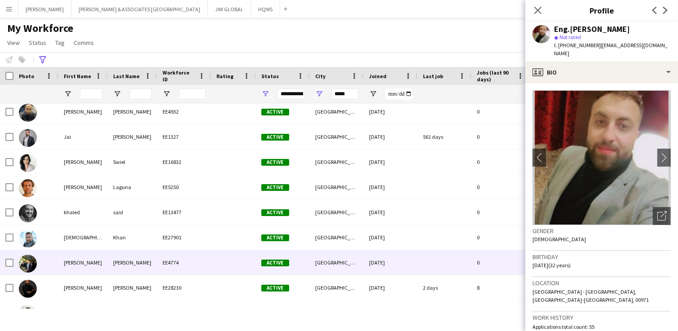
scroll to position [474, 0]
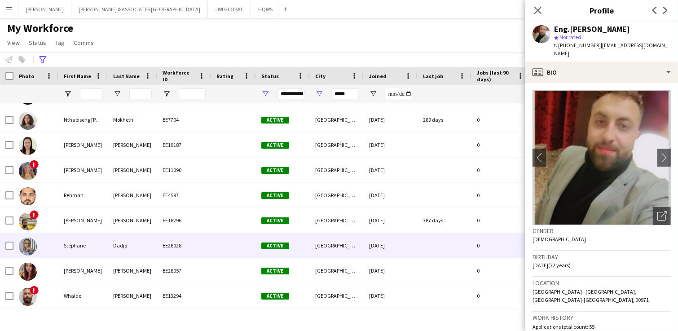
click at [135, 243] on div "Dadjo" at bounding box center [132, 245] width 49 height 25
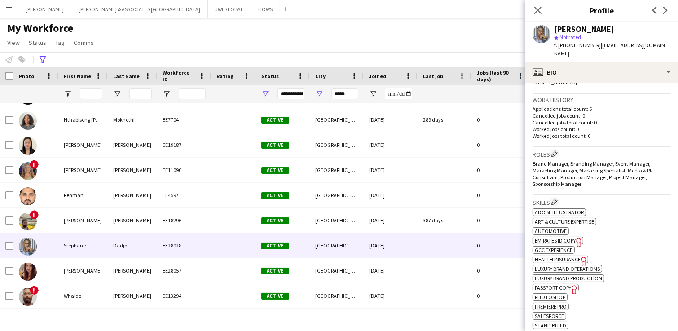
scroll to position [187, 0]
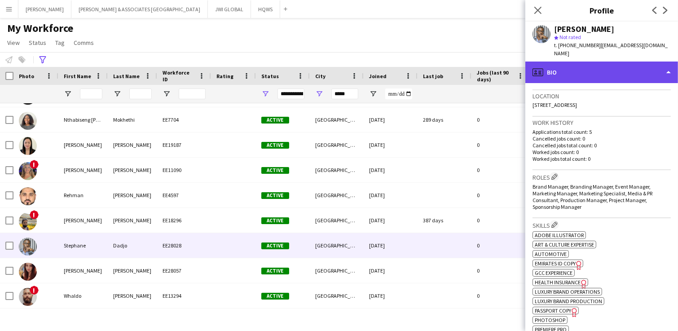
click at [542, 66] on div "profile Bio" at bounding box center [601, 73] width 153 height 22
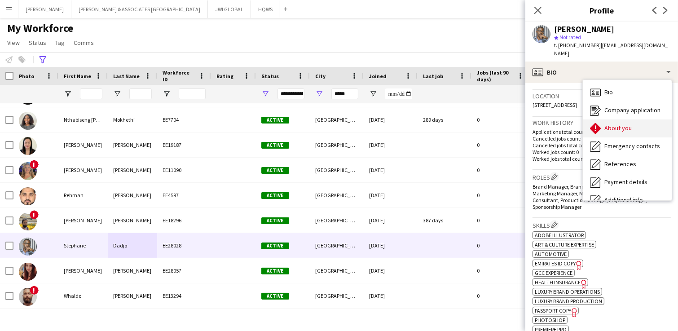
click at [542, 122] on div "About you About you" at bounding box center [627, 128] width 89 height 18
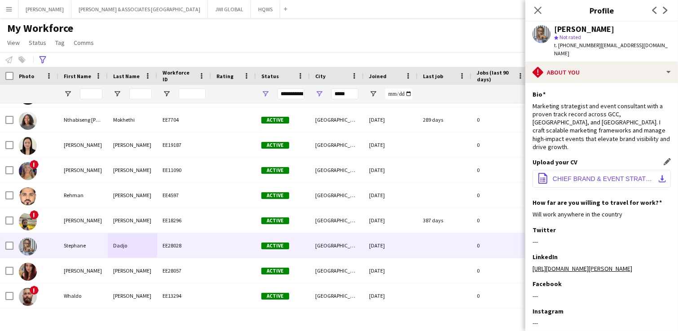
click at [542, 170] on button "office-file-sheet CHIEF BRAND & EVENT STRATEGY CONSULTANT.pdf download-bottom" at bounding box center [602, 179] width 138 height 18
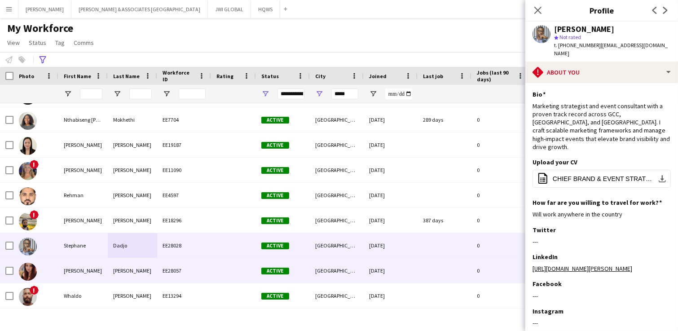
click at [106, 264] on div "[PERSON_NAME]" at bounding box center [82, 270] width 49 height 25
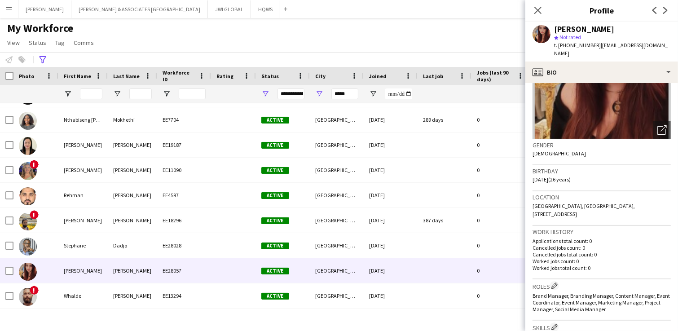
scroll to position [93, 0]
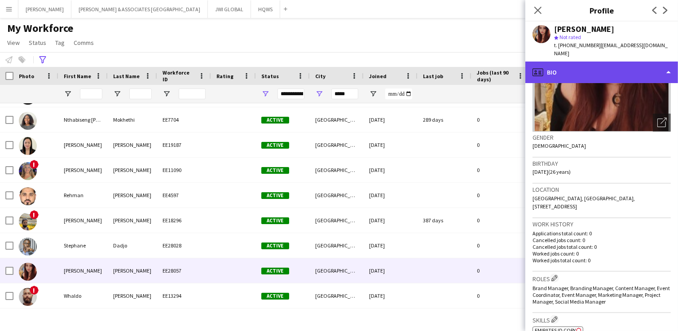
click at [542, 66] on div "profile Bio" at bounding box center [601, 73] width 153 height 22
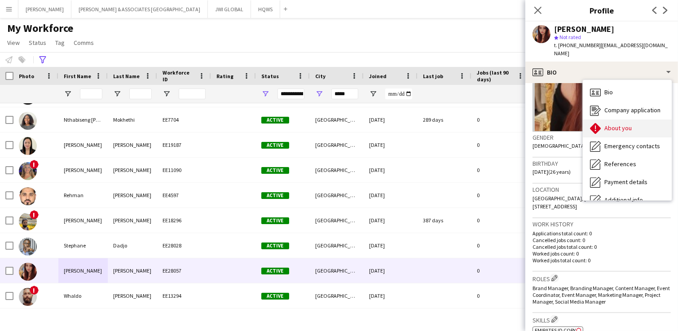
click at [542, 119] on div "About you About you" at bounding box center [627, 128] width 89 height 18
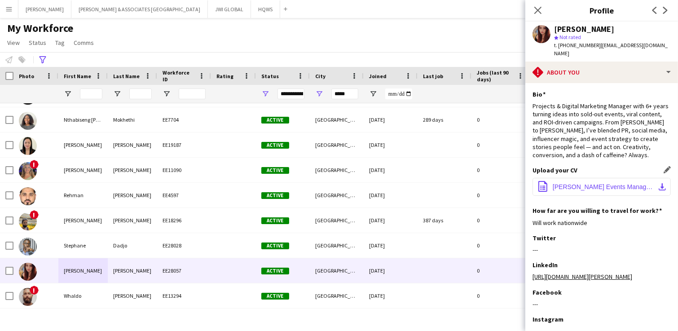
click at [542, 178] on button "office-file-sheet [PERSON_NAME] Events Manager (3).docx download-bottom" at bounding box center [602, 187] width 138 height 18
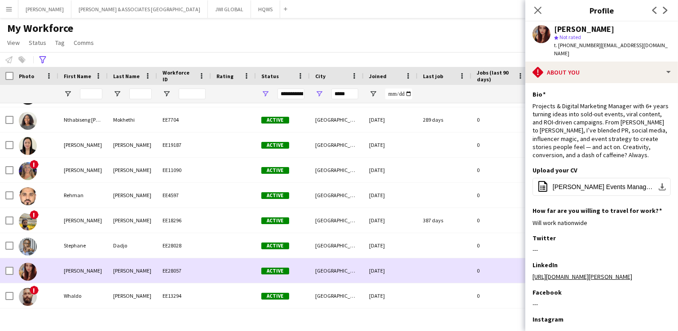
click at [246, 261] on div at bounding box center [233, 270] width 45 height 25
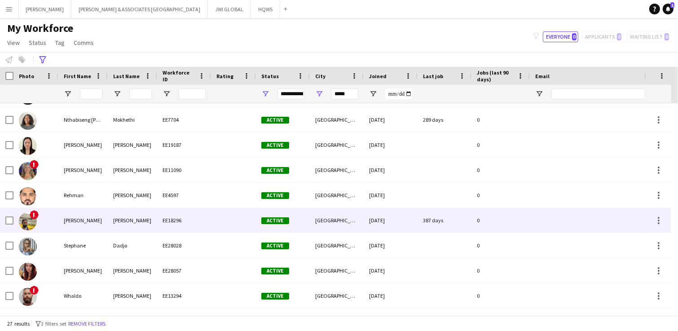
click at [71, 217] on div "[PERSON_NAME]" at bounding box center [82, 220] width 49 height 25
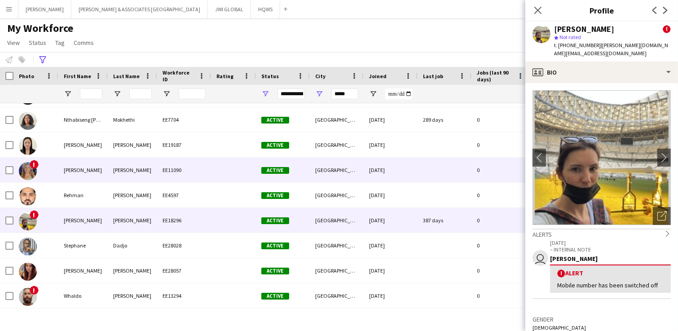
click at [120, 163] on div "[PERSON_NAME]" at bounding box center [132, 170] width 49 height 25
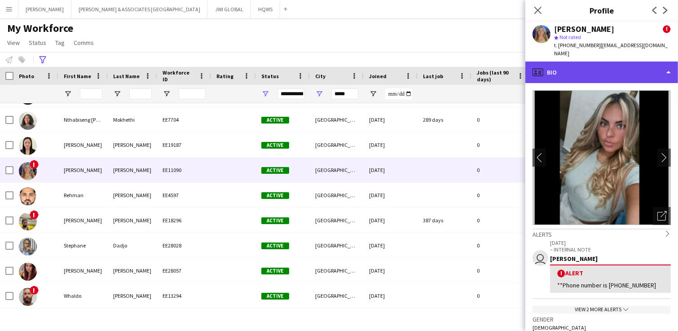
click at [542, 66] on div "profile Bio" at bounding box center [601, 73] width 153 height 22
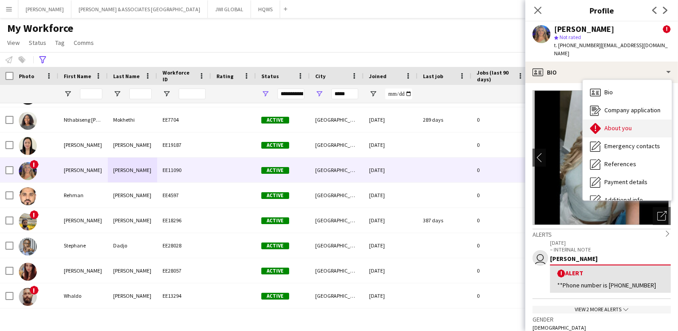
click at [542, 124] on span "About you" at bounding box center [617, 128] width 27 height 8
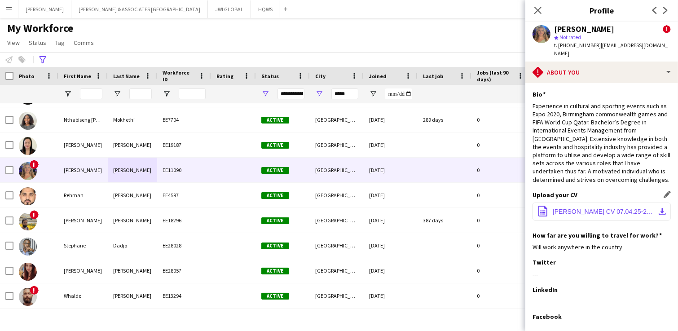
click at [542, 215] on span "[PERSON_NAME] CV 07.04.25-2 2.pdf" at bounding box center [603, 211] width 101 height 7
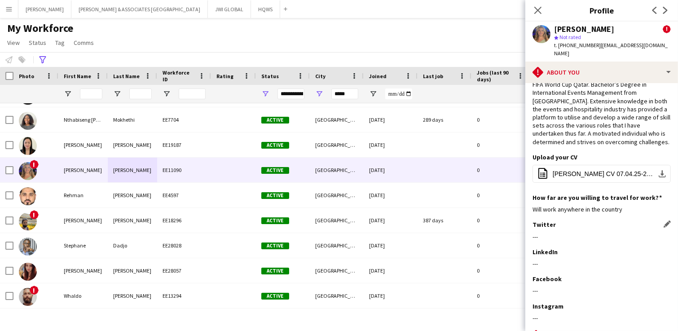
scroll to position [0, 0]
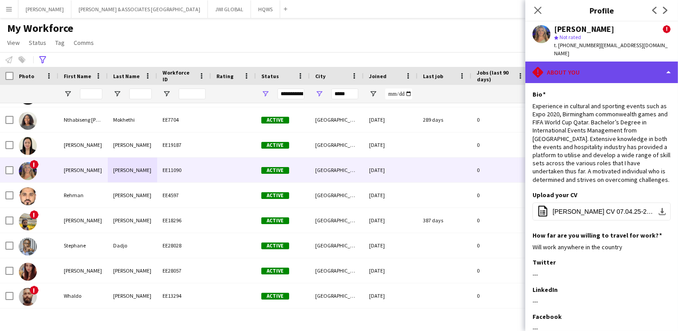
click at [542, 62] on div "rhombus-alert About you" at bounding box center [601, 73] width 153 height 22
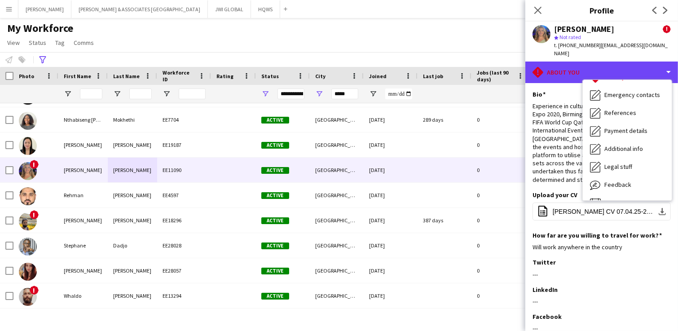
scroll to position [66, 0]
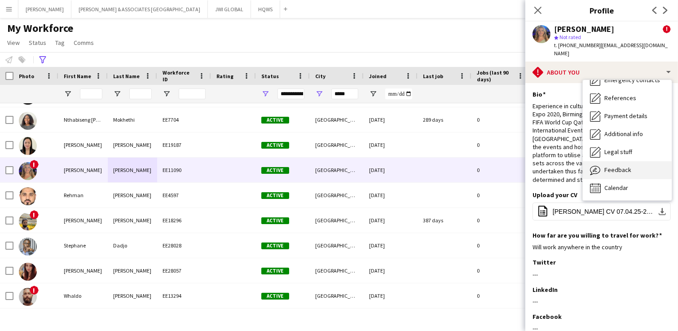
click at [542, 166] on span "Feedback" at bounding box center [617, 170] width 27 height 8
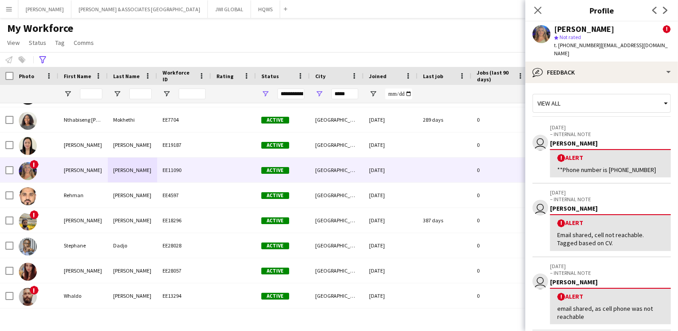
drag, startPoint x: 609, startPoint y: 162, endPoint x: 657, endPoint y: 173, distance: 49.5
click at [542, 173] on app-crew-profile-feedback-alert "user [DATE] – INTERNAL NOTE [PERSON_NAME] ! Alert **Phone number is [PHONE_NUMB…" at bounding box center [602, 151] width 138 height 65
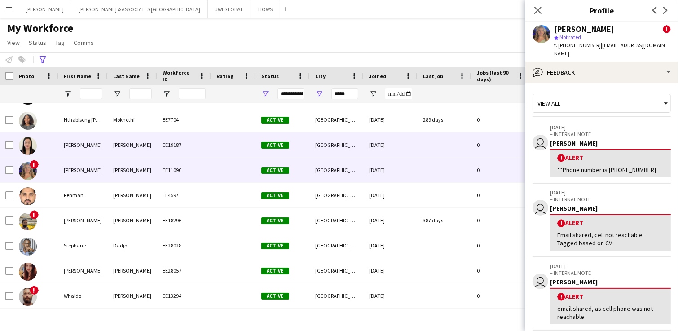
click at [97, 148] on div "[PERSON_NAME]" at bounding box center [82, 144] width 49 height 25
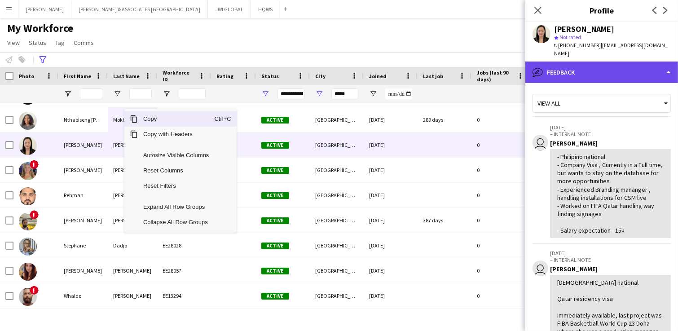
click at [542, 64] on div "bubble-pencil Feedback" at bounding box center [601, 73] width 153 height 22
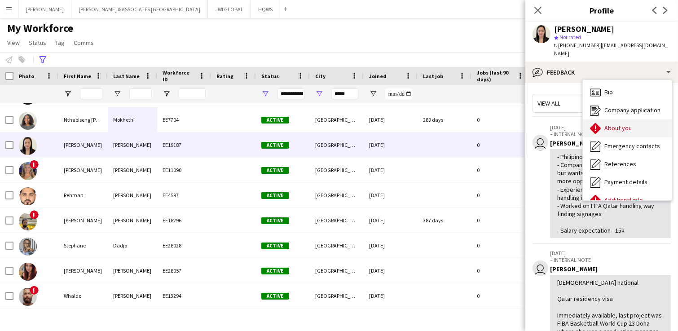
click at [542, 124] on span "About you" at bounding box center [617, 128] width 27 height 8
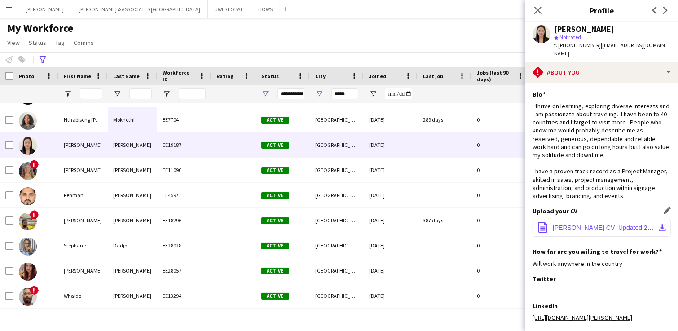
click at [542, 224] on span "[PERSON_NAME] CV_Updated 2024.pdf" at bounding box center [603, 227] width 101 height 7
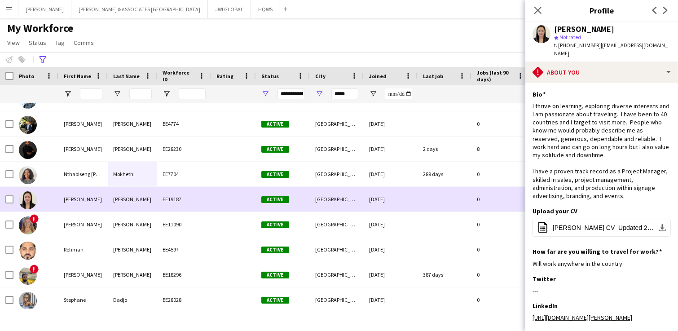
scroll to position [380, 0]
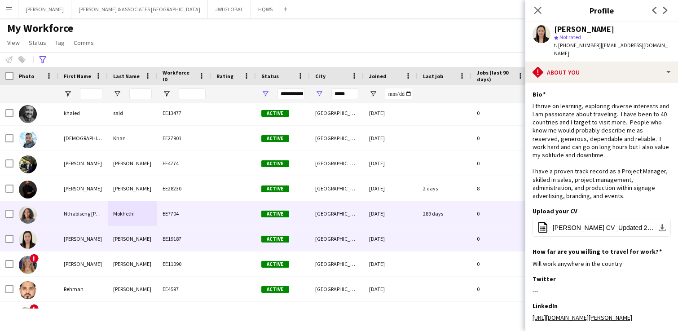
click at [191, 217] on div "EE7704" at bounding box center [184, 213] width 54 height 25
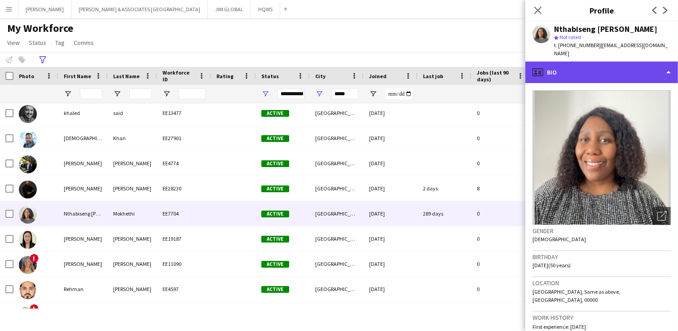
click at [542, 62] on div "profile Bio" at bounding box center [601, 73] width 153 height 22
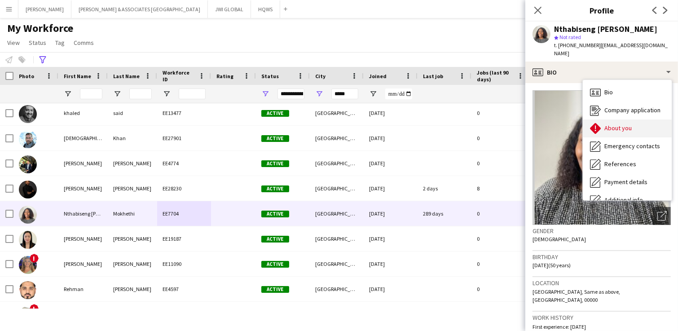
click at [542, 123] on div "About you About you" at bounding box center [627, 128] width 89 height 18
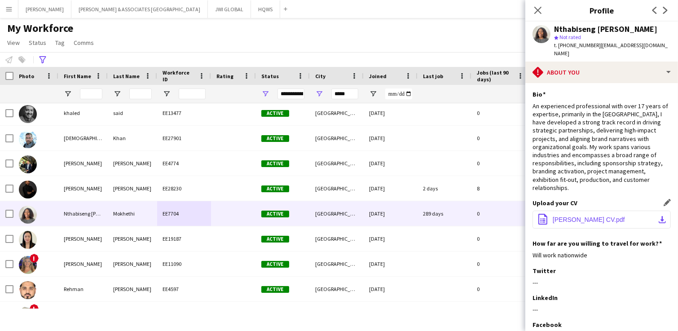
click at [542, 216] on span "[PERSON_NAME] CV.pdf" at bounding box center [589, 219] width 72 height 7
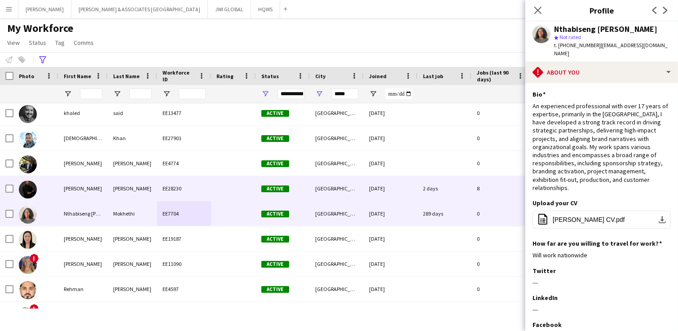
click at [148, 189] on div "[PERSON_NAME]" at bounding box center [132, 188] width 49 height 25
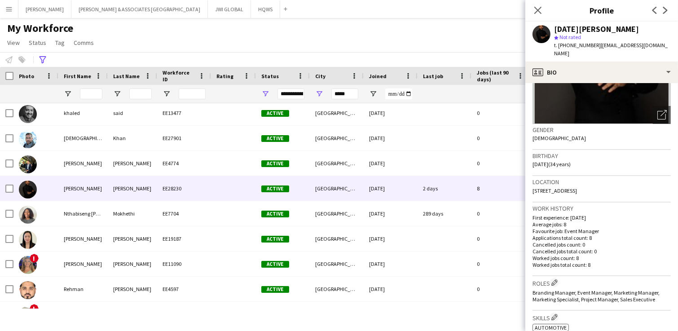
scroll to position [187, 0]
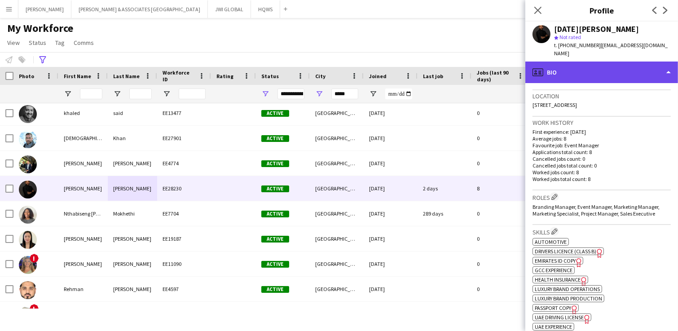
click at [542, 62] on div "profile Bio" at bounding box center [601, 73] width 153 height 22
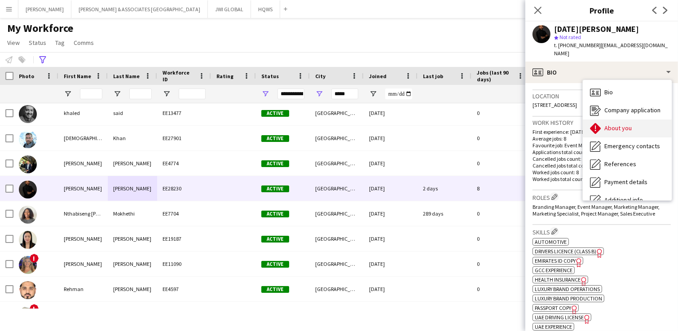
click at [542, 126] on div "About you About you" at bounding box center [627, 128] width 89 height 18
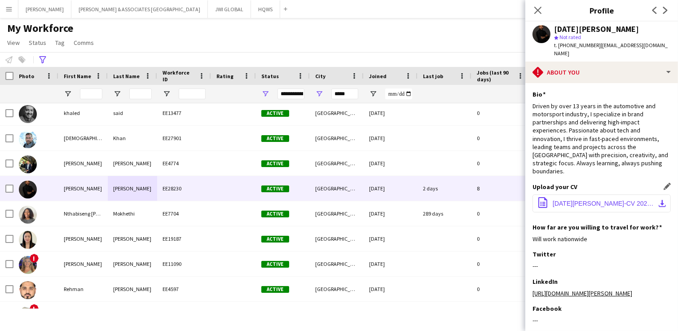
click at [542, 194] on button "office-file-sheet [DATE][PERSON_NAME]-CV 2025.pdf download-bottom" at bounding box center [602, 203] width 138 height 18
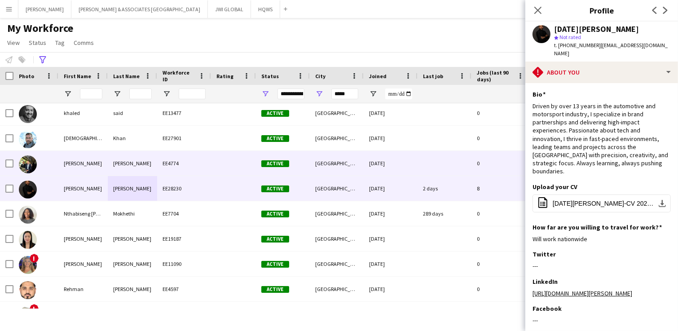
click at [139, 164] on div "[PERSON_NAME]" at bounding box center [132, 163] width 49 height 25
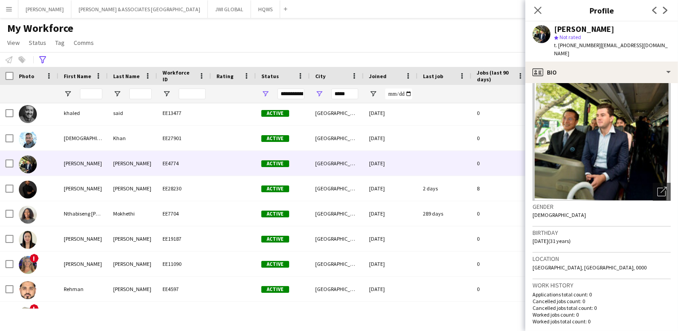
scroll to position [0, 0]
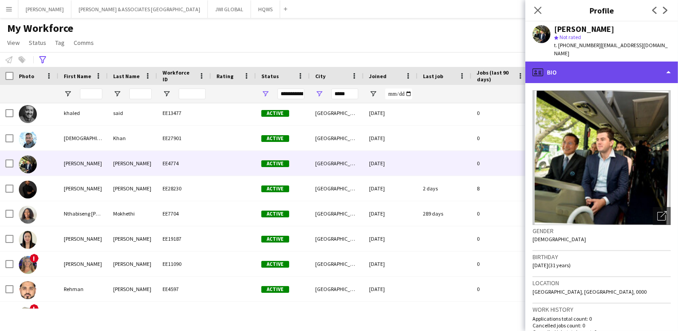
click at [542, 62] on div "profile Bio" at bounding box center [601, 73] width 153 height 22
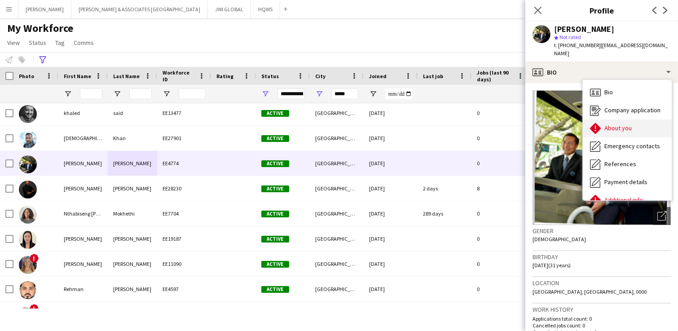
click at [542, 119] on div "About you About you" at bounding box center [627, 128] width 89 height 18
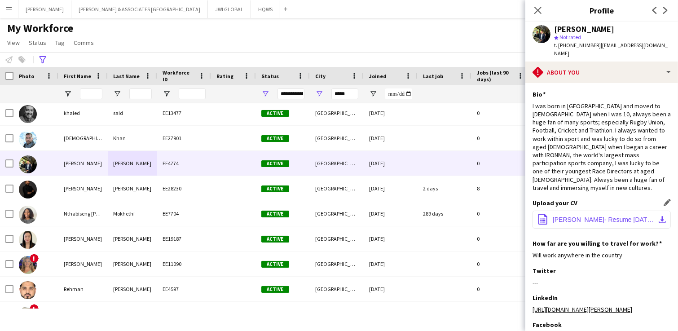
click at [542, 211] on button "office-file-sheet [PERSON_NAME]- Resume [DATE].pdf download-bottom" at bounding box center [602, 220] width 138 height 18
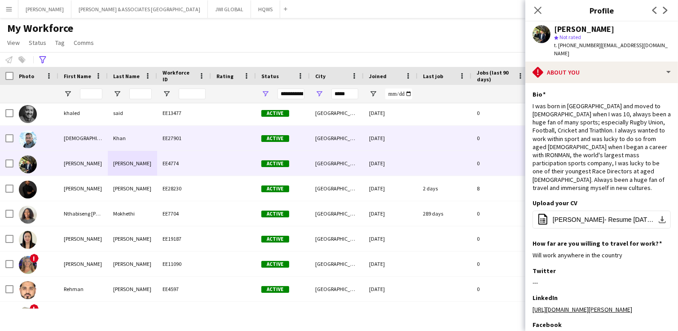
click at [123, 128] on div "Khan" at bounding box center [132, 138] width 49 height 25
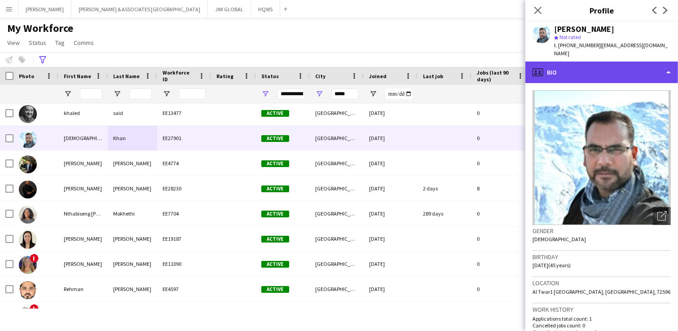
click at [542, 62] on div "profile Bio" at bounding box center [601, 73] width 153 height 22
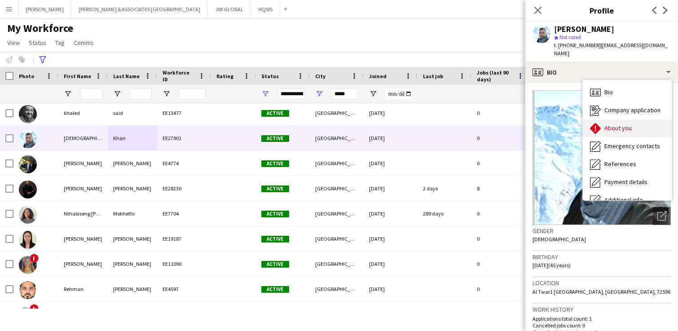
click at [542, 119] on div "About you About you" at bounding box center [627, 128] width 89 height 18
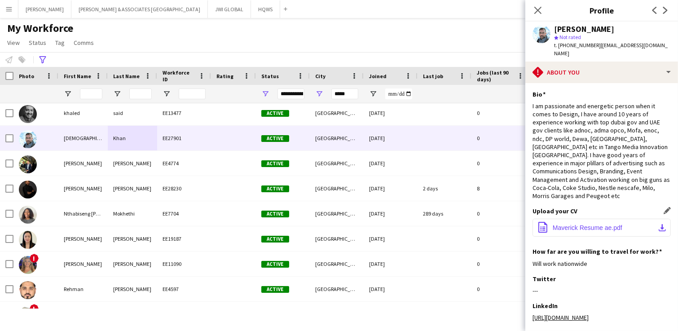
click at [542, 219] on button "office-file-sheet Maverick Resume ae.pdf download-bottom" at bounding box center [602, 228] width 138 height 18
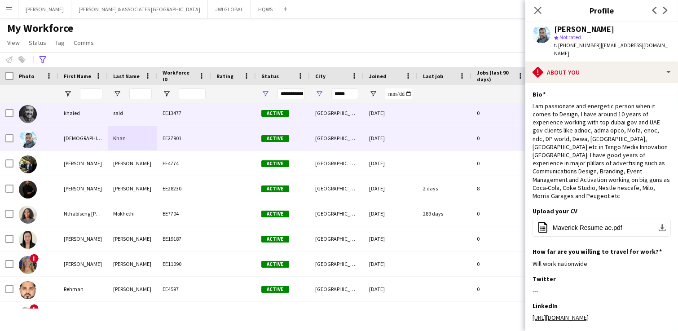
click at [105, 115] on div "khaled" at bounding box center [82, 113] width 49 height 25
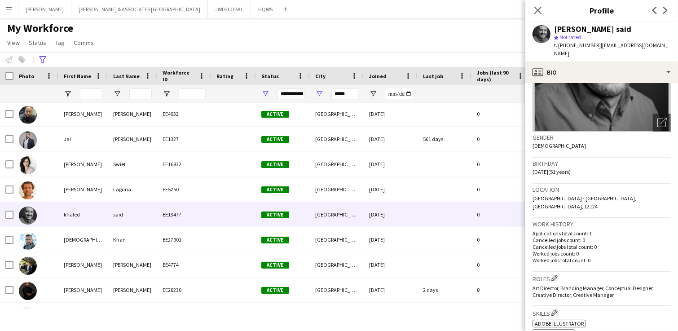
scroll to position [193, 0]
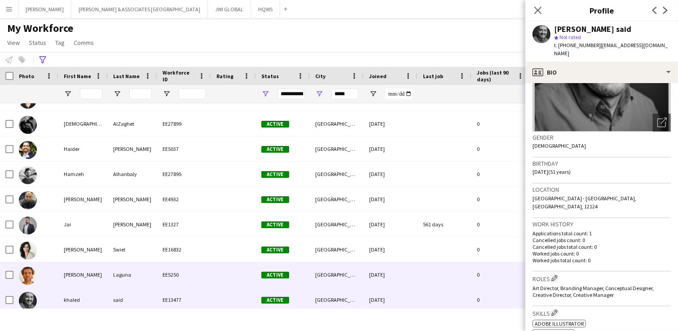
click at [160, 263] on div "EE5250" at bounding box center [184, 274] width 54 height 25
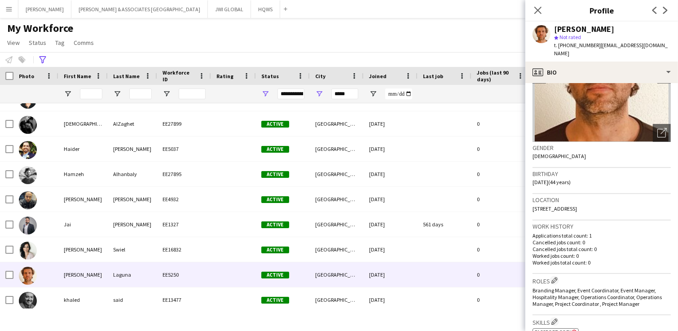
scroll to position [187, 0]
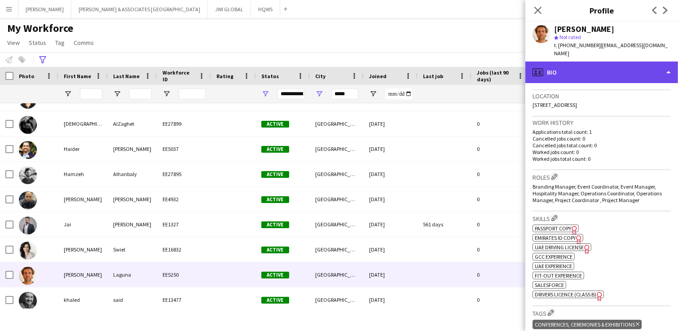
click at [542, 62] on div "profile Bio" at bounding box center [601, 73] width 153 height 22
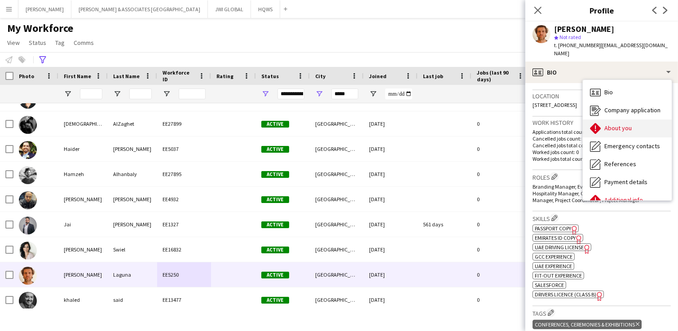
click at [542, 124] on span "About you" at bounding box center [617, 128] width 27 height 8
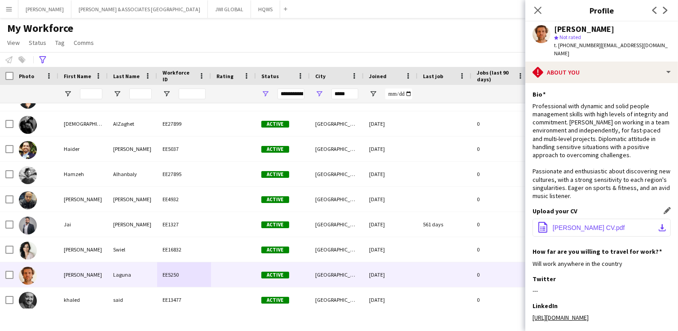
click at [542, 231] on span "[PERSON_NAME] CV.pdf" at bounding box center [589, 227] width 72 height 7
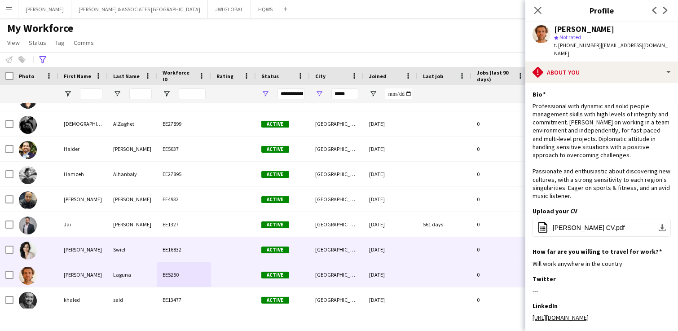
click at [253, 248] on div at bounding box center [233, 249] width 45 height 25
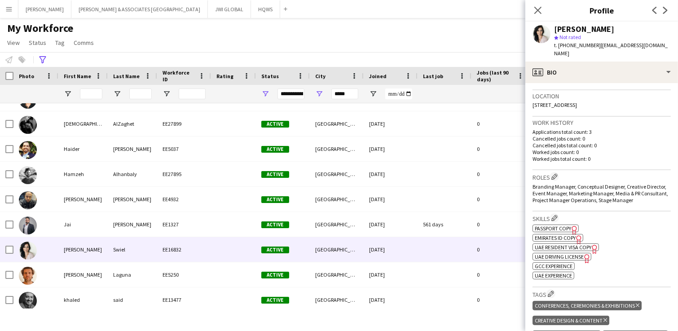
scroll to position [0, 0]
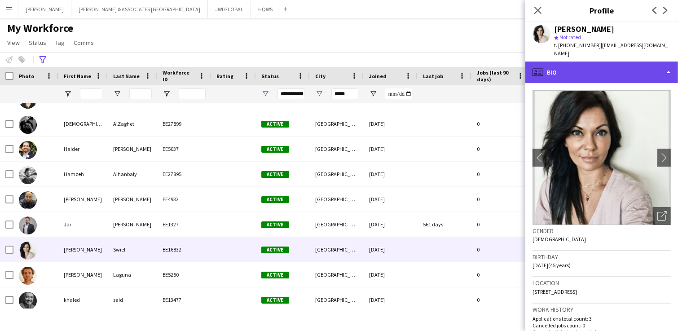
click at [542, 65] on div "profile Bio" at bounding box center [601, 73] width 153 height 22
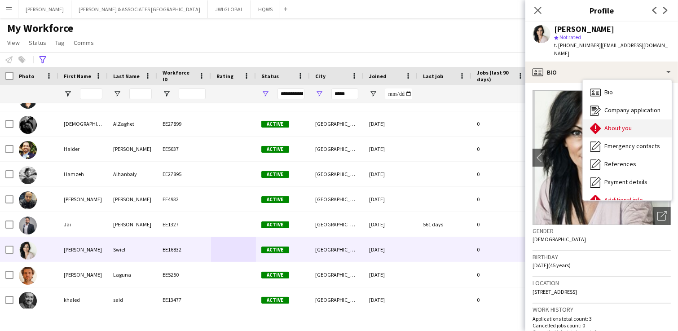
click at [542, 119] on div "About you About you" at bounding box center [627, 128] width 89 height 18
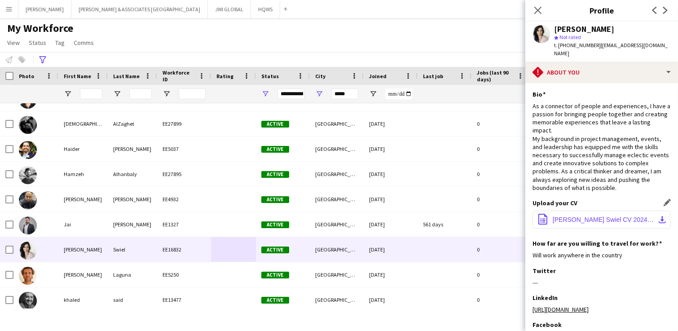
click at [542, 216] on span "[PERSON_NAME] Swiel CV 2024.pdf" at bounding box center [603, 219] width 101 height 7
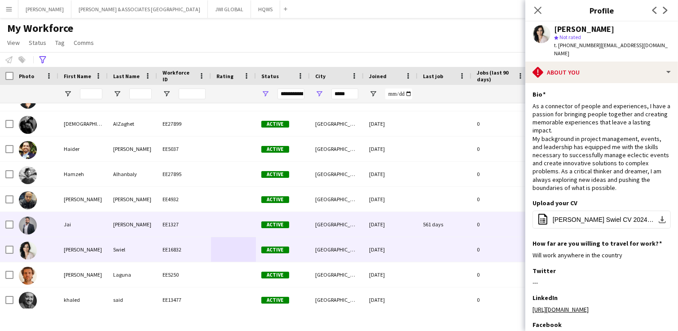
click at [112, 213] on div "[PERSON_NAME]" at bounding box center [132, 224] width 49 height 25
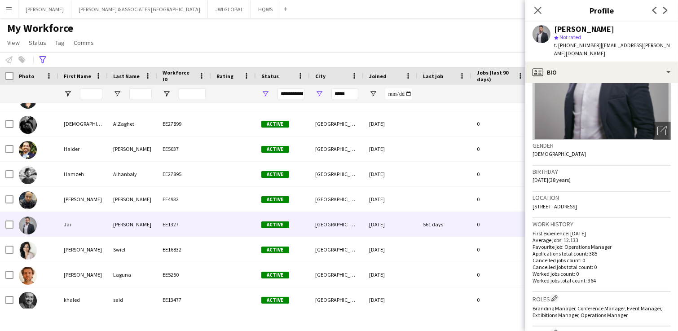
scroll to position [93, 0]
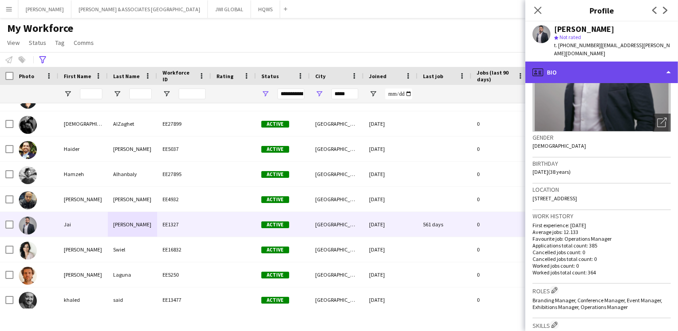
click at [542, 65] on div "profile Bio" at bounding box center [601, 73] width 153 height 22
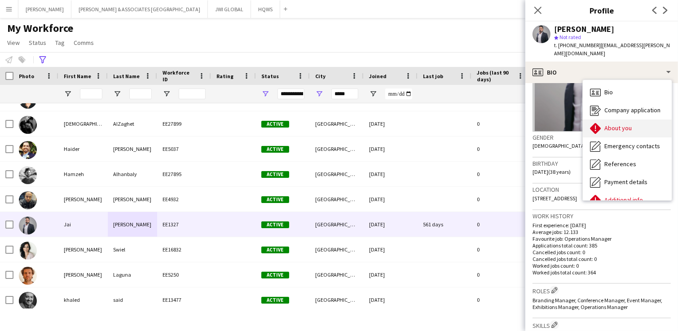
click at [542, 124] on span "About you" at bounding box center [617, 128] width 27 height 8
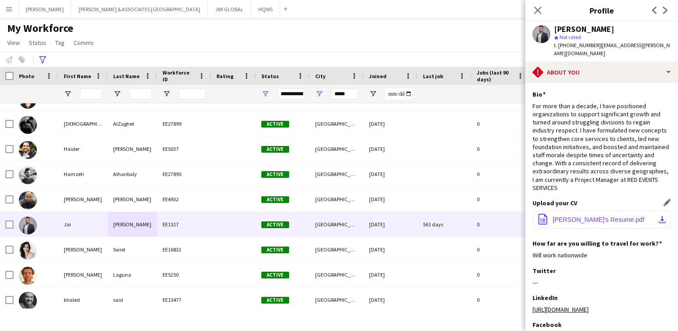
click at [542, 216] on span "[PERSON_NAME]'s Resume.pdf" at bounding box center [599, 219] width 92 height 7
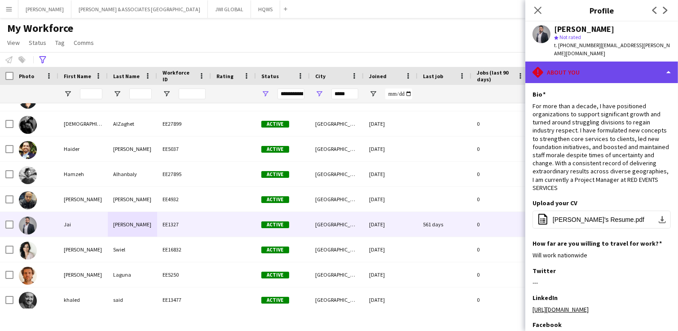
click at [542, 70] on div "rhombus-alert About you" at bounding box center [601, 73] width 153 height 22
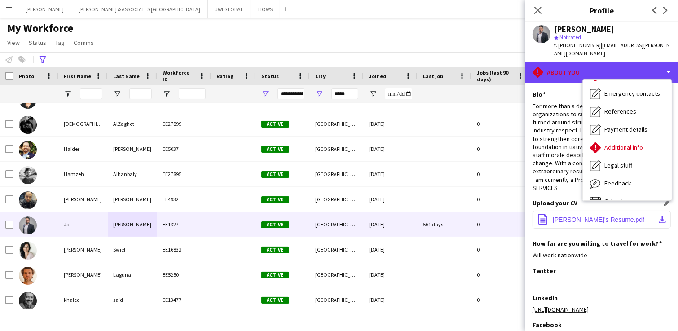
scroll to position [66, 0]
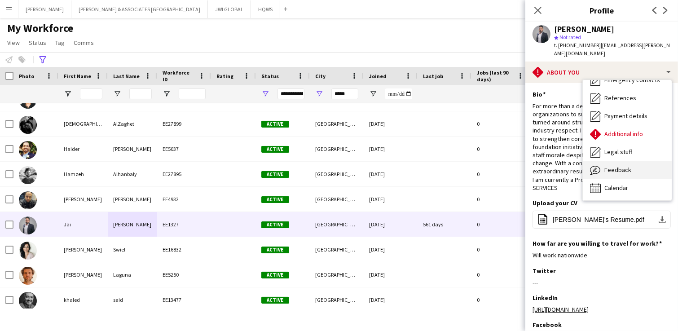
click at [542, 166] on span "Feedback" at bounding box center [617, 170] width 27 height 8
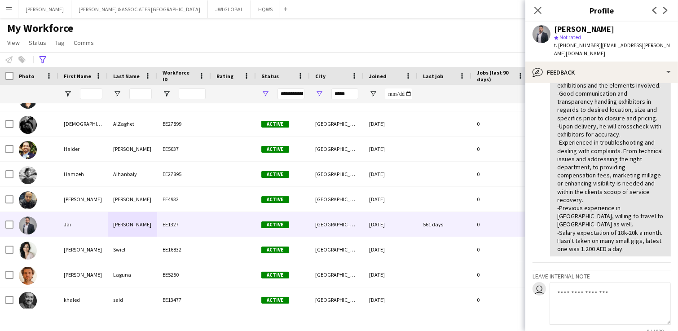
scroll to position [1006, 0]
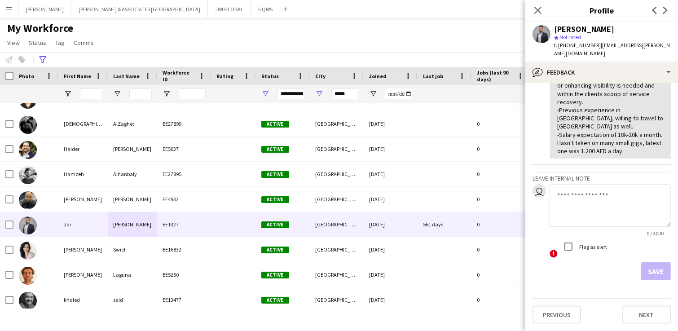
click at [542, 214] on textarea at bounding box center [610, 205] width 121 height 43
type textarea "**********"
click at [542, 264] on button "Save" at bounding box center [656, 271] width 30 height 18
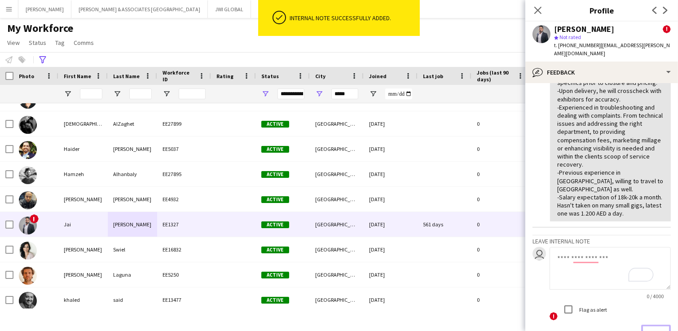
scroll to position [1075, 0]
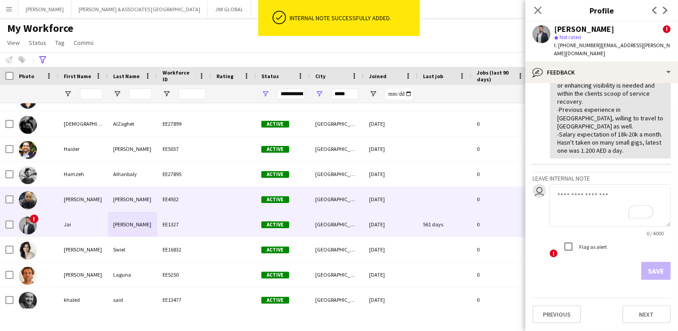
drag, startPoint x: 134, startPoint y: 187, endPoint x: 137, endPoint y: 202, distance: 15.5
click at [134, 187] on div "[PERSON_NAME]" at bounding box center [132, 199] width 49 height 25
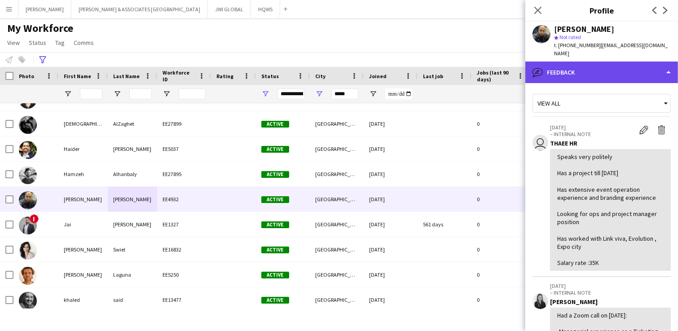
click at [542, 65] on div "bubble-pencil Feedback" at bounding box center [601, 73] width 153 height 22
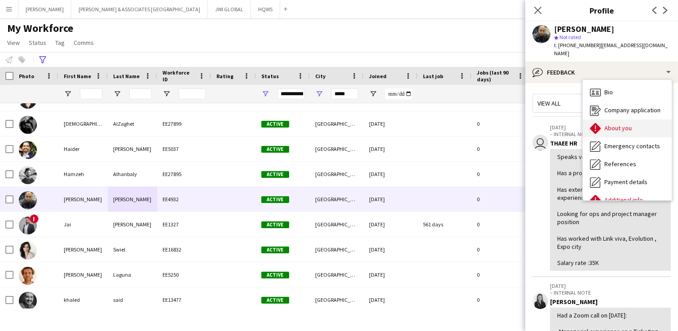
click at [542, 119] on div "About you About you" at bounding box center [627, 128] width 89 height 18
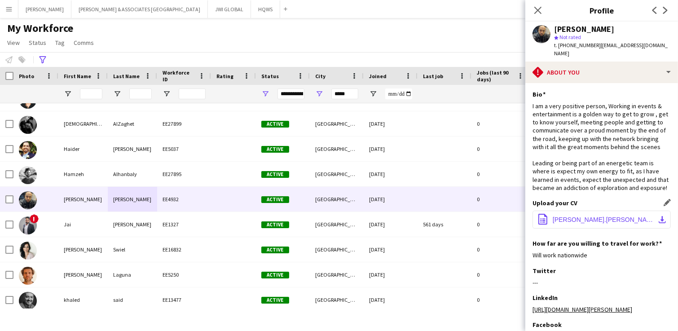
click at [542, 218] on span "[PERSON_NAME].[PERSON_NAME].CV.pdf" at bounding box center [603, 219] width 101 height 7
click at [542, 264] on div "How far are you willing to travel for work? Edit this field Will work nationwide" at bounding box center [602, 252] width 138 height 27
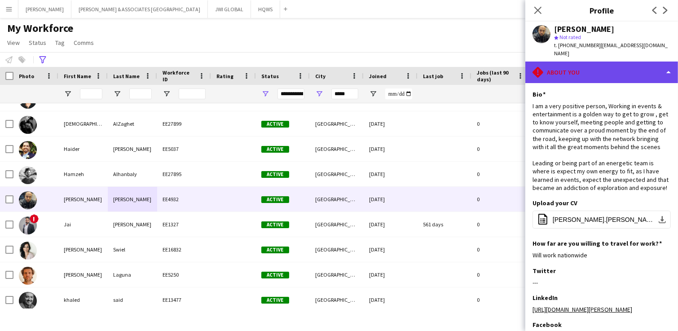
click at [542, 62] on div "rhombus-alert About you" at bounding box center [601, 73] width 153 height 22
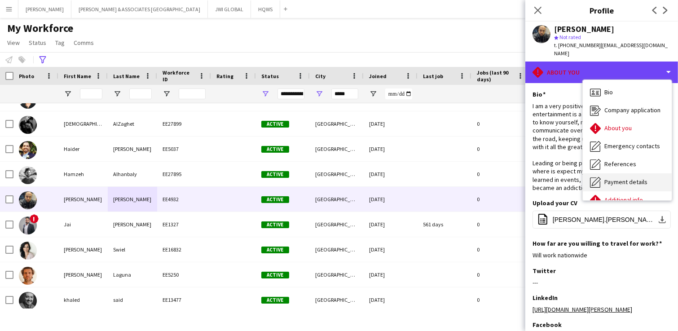
scroll to position [66, 0]
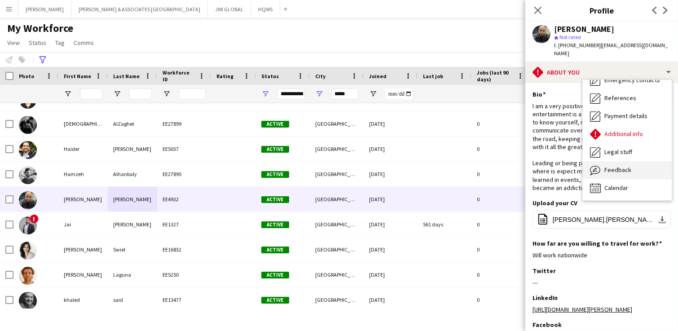
click at [542, 166] on span "Feedback" at bounding box center [617, 170] width 27 height 8
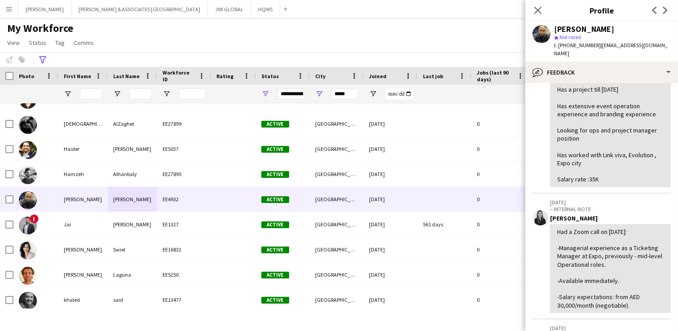
scroll to position [0, 0]
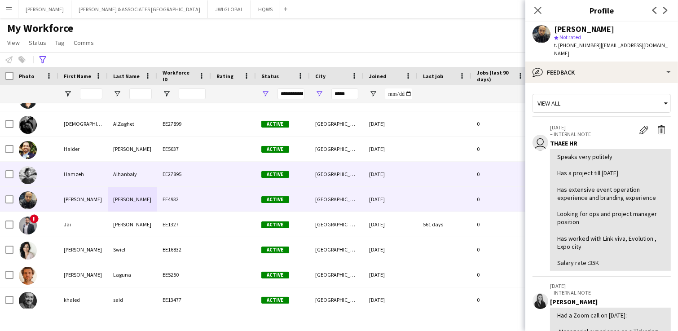
click at [136, 178] on div "Alhanbaly" at bounding box center [132, 174] width 49 height 25
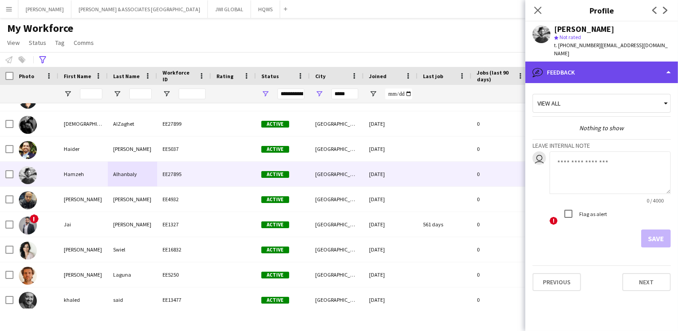
click at [542, 62] on div "bubble-pencil Feedback" at bounding box center [601, 73] width 153 height 22
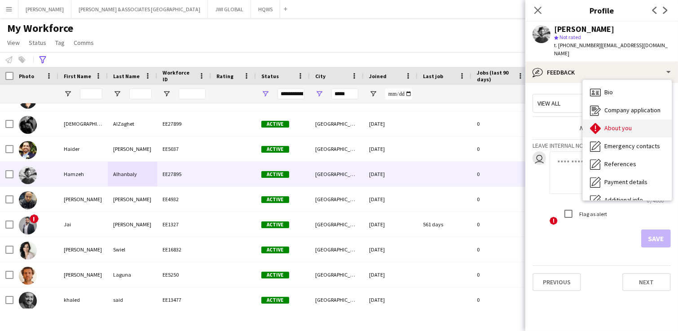
click at [542, 124] on span "About you" at bounding box center [617, 128] width 27 height 8
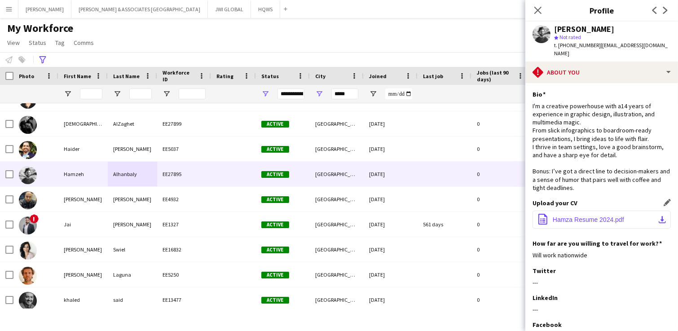
click at [542, 215] on button "office-file-sheet Hamza Resume 2024.pdf download-bottom" at bounding box center [602, 220] width 138 height 18
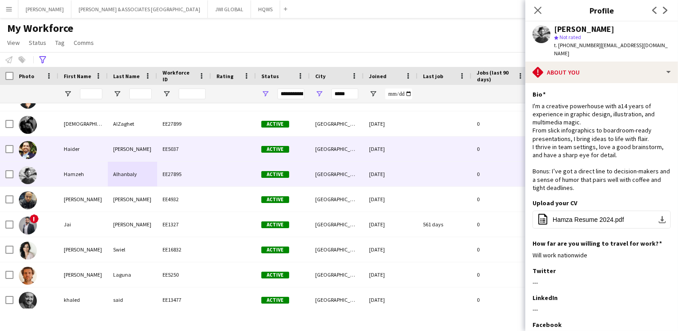
click at [116, 155] on div "[PERSON_NAME]" at bounding box center [132, 149] width 49 height 25
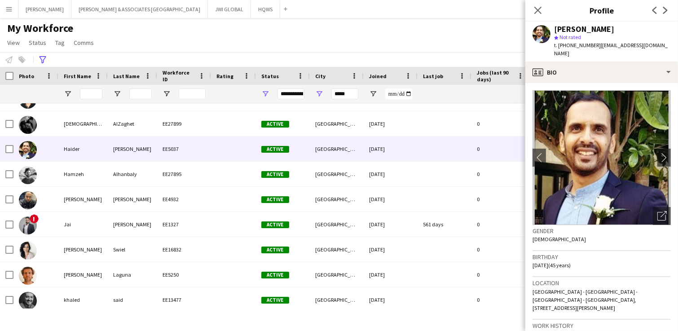
scroll to position [187, 0]
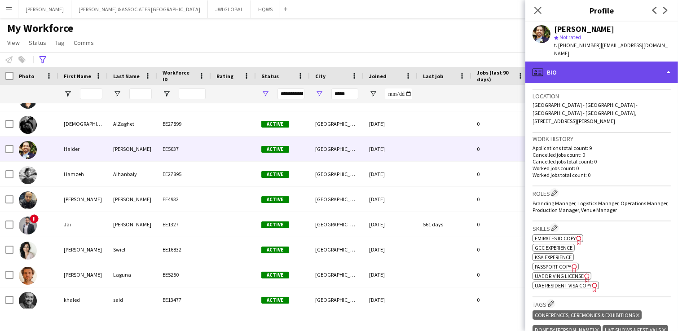
click at [542, 62] on div "profile Bio" at bounding box center [601, 73] width 153 height 22
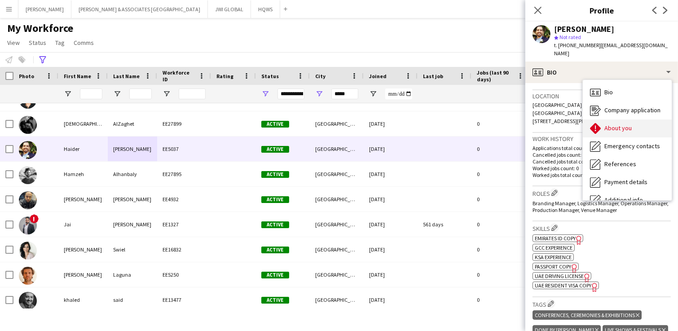
click at [542, 124] on span "About you" at bounding box center [617, 128] width 27 height 8
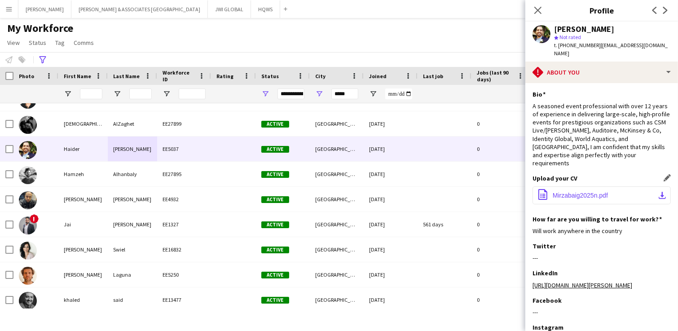
click at [542, 192] on span "Mirzabaig2025n.pdf" at bounding box center [580, 195] width 55 height 7
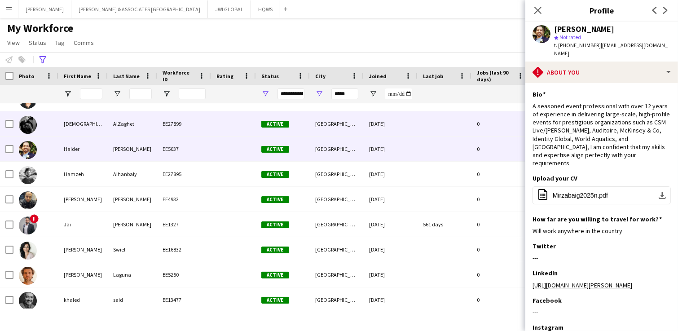
click at [256, 118] on div "Active" at bounding box center [283, 123] width 54 height 25
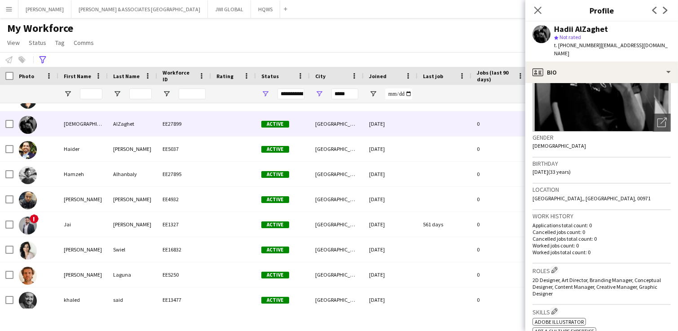
scroll to position [0, 0]
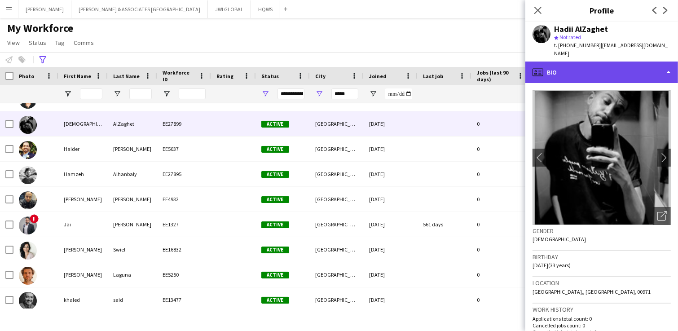
click at [542, 62] on div "profile Bio" at bounding box center [601, 73] width 153 height 22
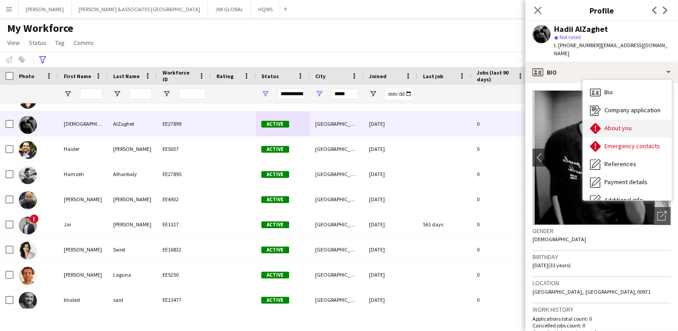
click at [542, 119] on div "About you About you" at bounding box center [627, 128] width 89 height 18
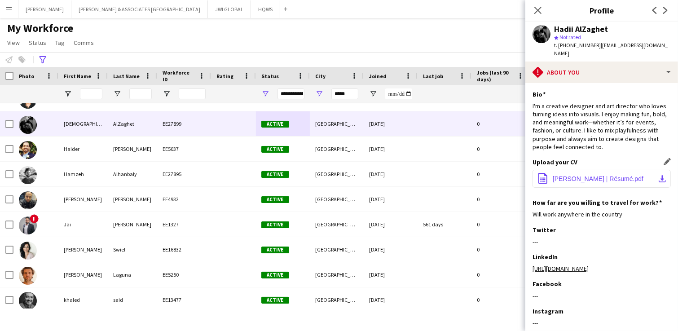
click at [542, 175] on span "[PERSON_NAME] | Résumé.pdf" at bounding box center [598, 178] width 91 height 7
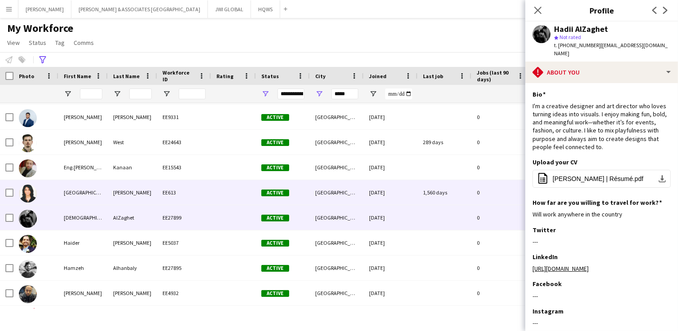
click at [148, 199] on div "[PERSON_NAME]" at bounding box center [132, 192] width 49 height 25
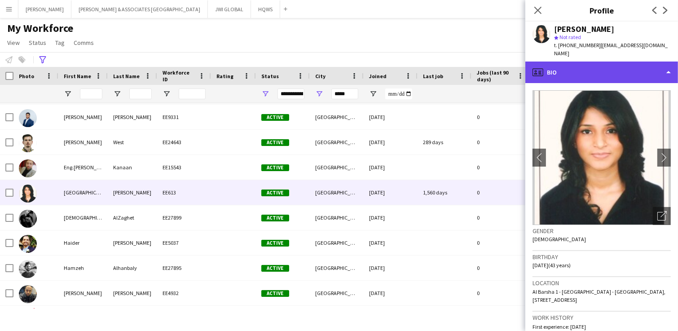
click at [542, 62] on div "profile Bio" at bounding box center [601, 73] width 153 height 22
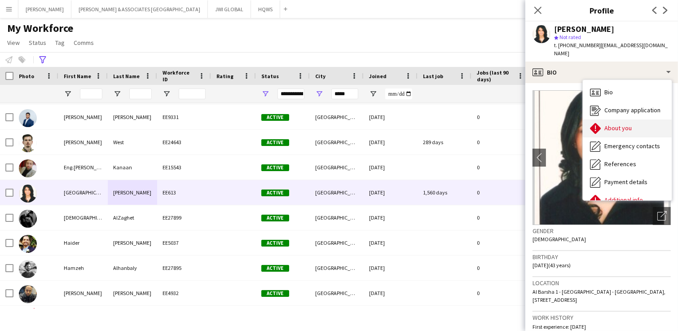
click at [542, 128] on div "About you About you" at bounding box center [627, 128] width 89 height 18
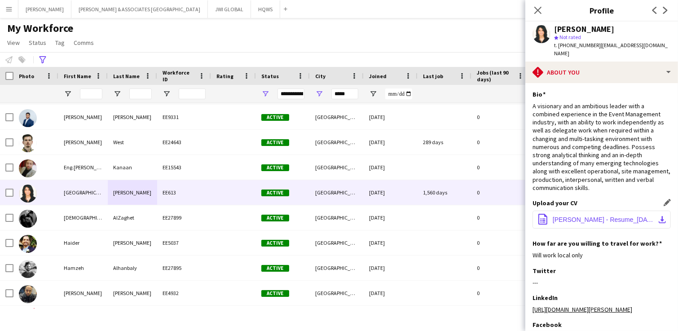
click at [542, 216] on button "office-file-sheet [PERSON_NAME] - Resume_[DATE].pdf download-bottom" at bounding box center [602, 220] width 138 height 18
click at [542, 257] on app-section-data-types "Bio Edit this field A visionary and an ambitious leader with a combined experie…" at bounding box center [601, 207] width 153 height 248
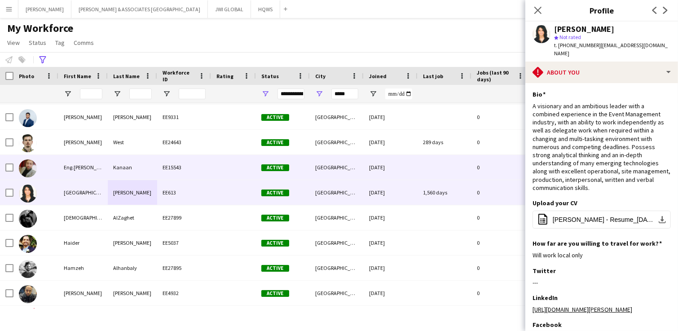
click at [92, 169] on div "Eng.[PERSON_NAME]" at bounding box center [82, 167] width 49 height 25
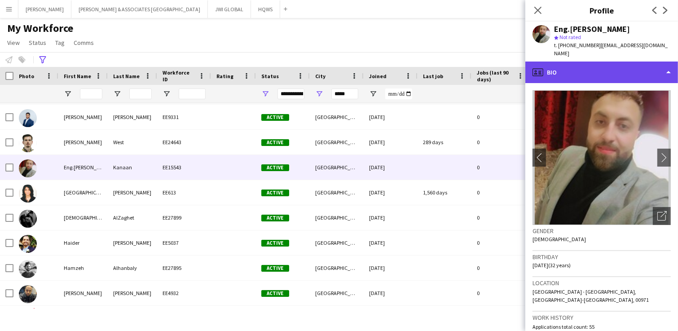
click at [542, 62] on div "profile Bio" at bounding box center [601, 73] width 153 height 22
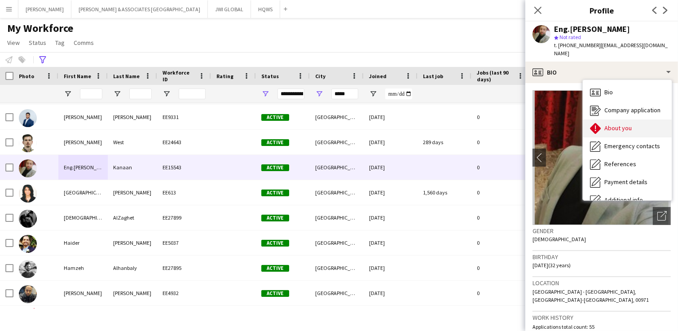
click at [542, 119] on div "About you About you" at bounding box center [627, 128] width 89 height 18
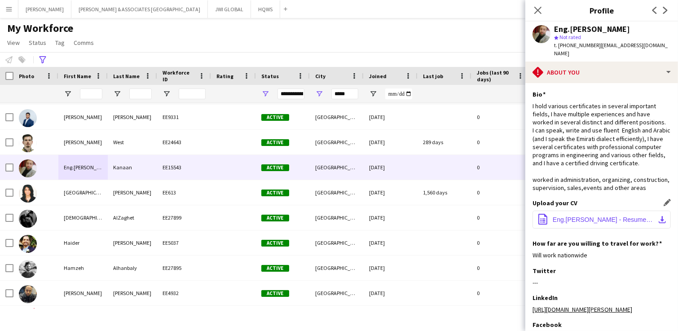
click at [542, 223] on span "Eng.[PERSON_NAME] - Resume (1).pdf.pdf" at bounding box center [603, 219] width 101 height 7
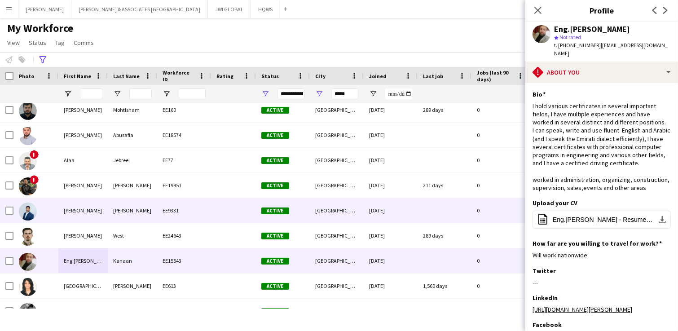
scroll to position [0, 0]
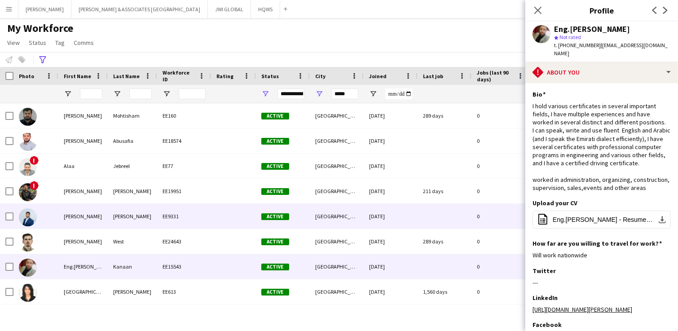
click at [102, 212] on div "[PERSON_NAME]" at bounding box center [82, 216] width 49 height 25
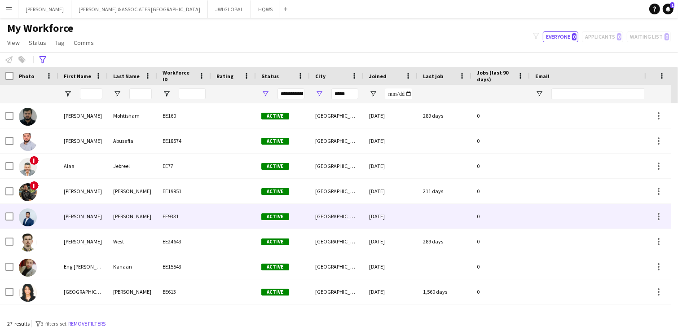
click at [101, 212] on div "[PERSON_NAME]" at bounding box center [82, 216] width 49 height 25
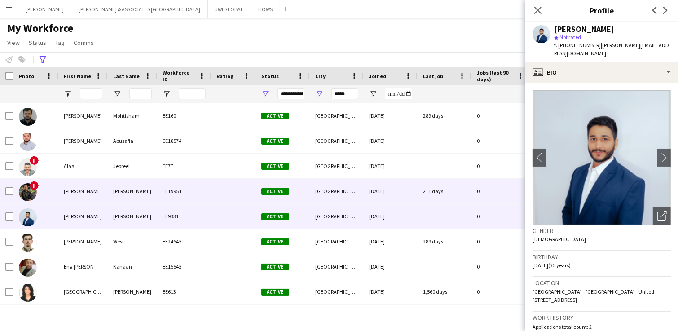
click at [124, 190] on div "[PERSON_NAME]" at bounding box center [132, 191] width 49 height 25
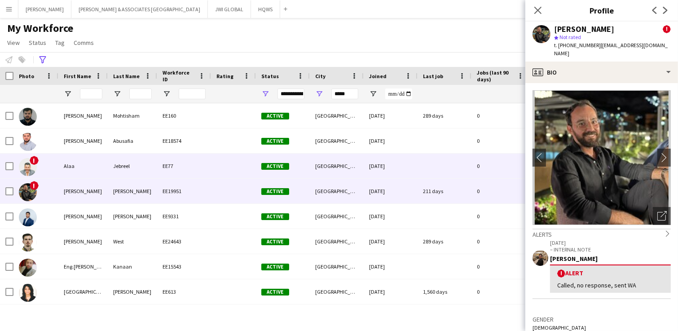
click at [140, 166] on div "Jebreel" at bounding box center [132, 166] width 49 height 25
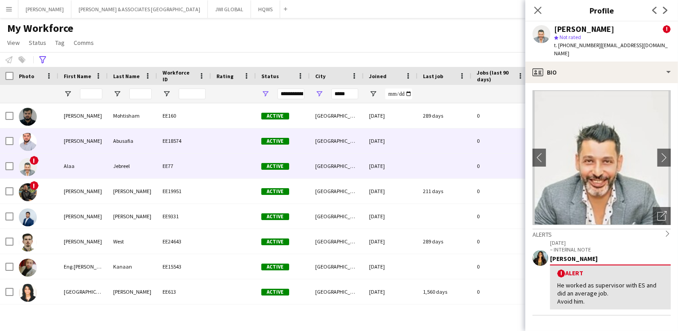
click at [140, 139] on div "Abusafia" at bounding box center [132, 140] width 49 height 25
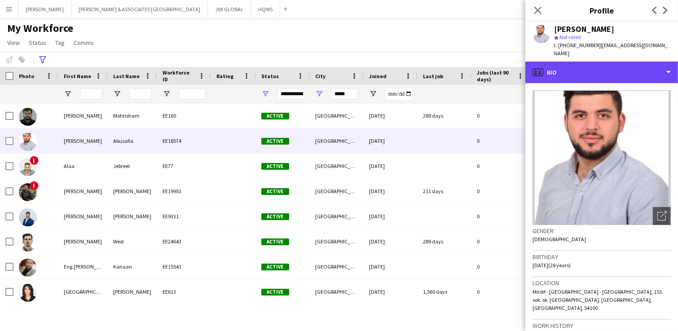
drag, startPoint x: 634, startPoint y: 60, endPoint x: 637, endPoint y: 85, distance: 25.4
click at [542, 62] on div "profile Bio" at bounding box center [601, 73] width 153 height 22
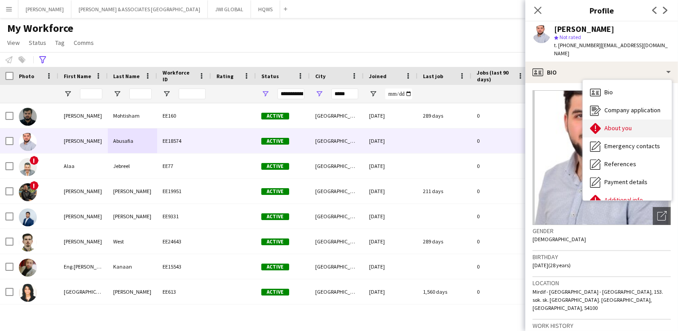
click at [542, 119] on div "About you About you" at bounding box center [627, 128] width 89 height 18
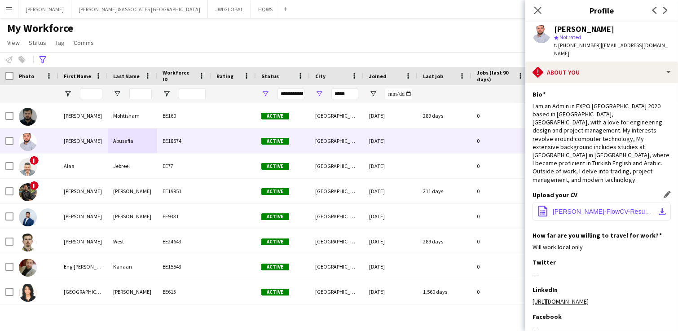
click at [542, 203] on button "office-file-sheet [PERSON_NAME]-FlowCV-Resume-20231211.pdf download-bottom" at bounding box center [602, 212] width 138 height 18
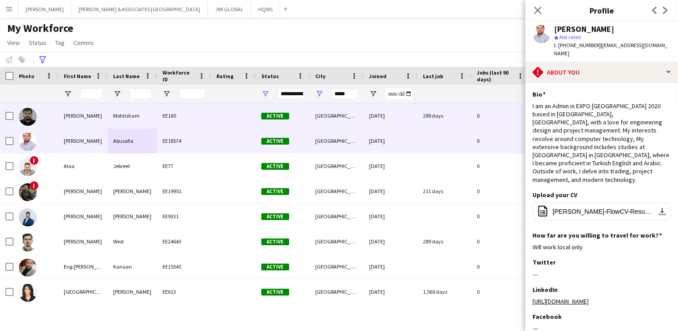
click at [142, 108] on div "Mohtisham" at bounding box center [132, 115] width 49 height 25
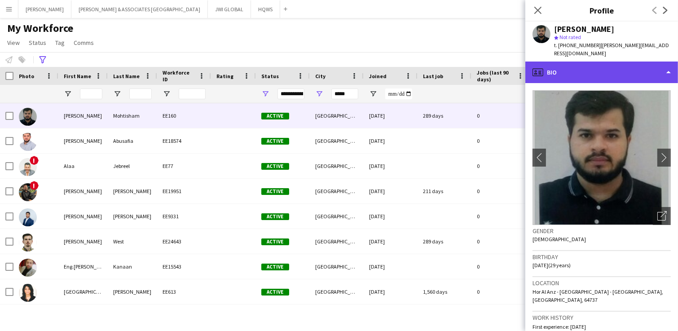
click at [542, 73] on div "profile Bio" at bounding box center [601, 73] width 153 height 22
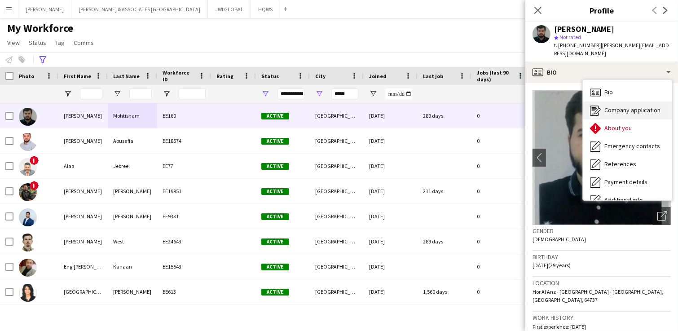
click at [542, 117] on div "Company application Company application" at bounding box center [627, 110] width 89 height 18
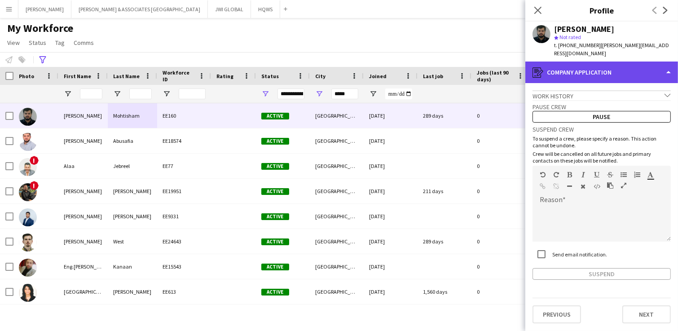
click at [542, 70] on div "register Company application" at bounding box center [601, 73] width 153 height 22
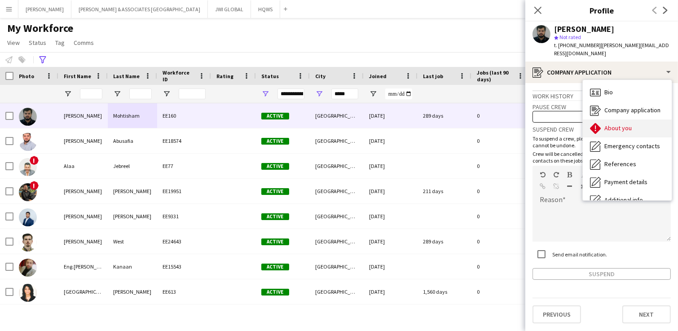
click at [542, 122] on div "About you About you" at bounding box center [627, 128] width 89 height 18
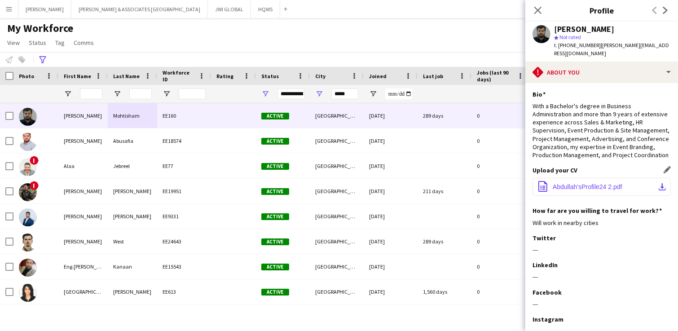
click at [542, 190] on span "Abdullah’sProfile24 2.pdf" at bounding box center [588, 186] width 70 height 7
